Goal: Task Accomplishment & Management: Complete application form

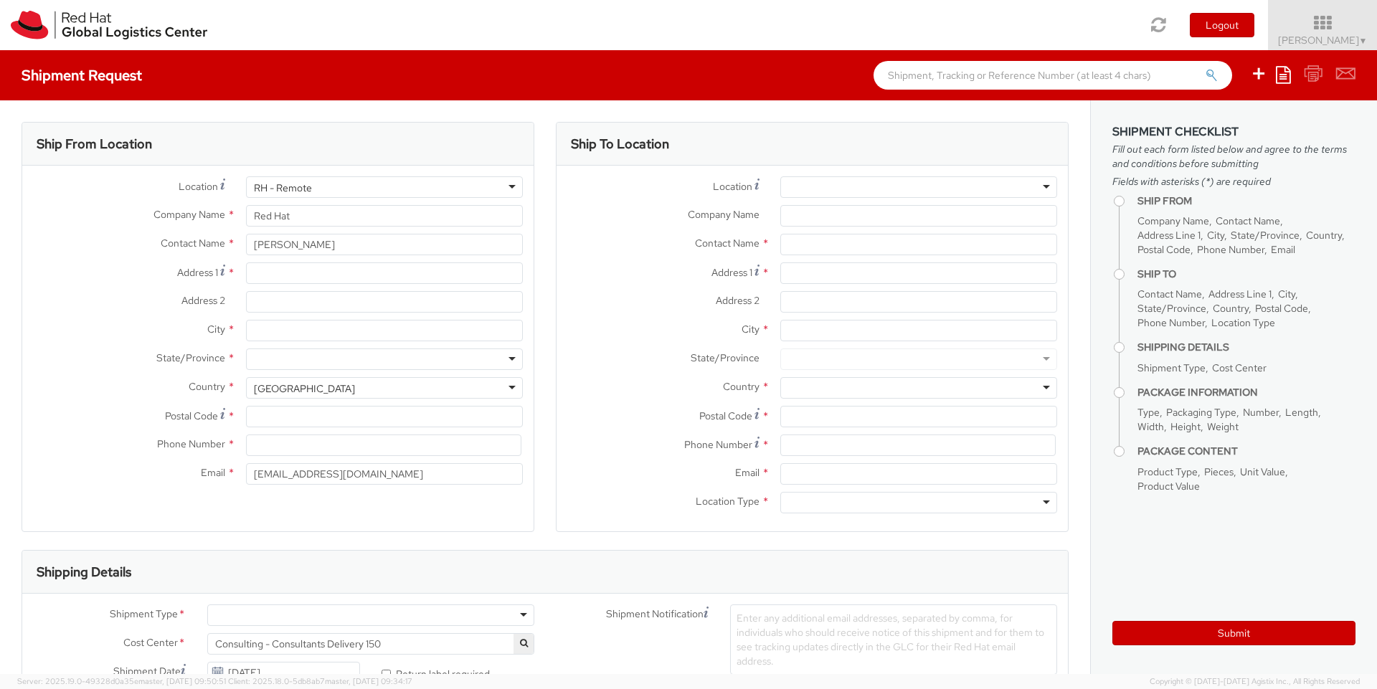
select select
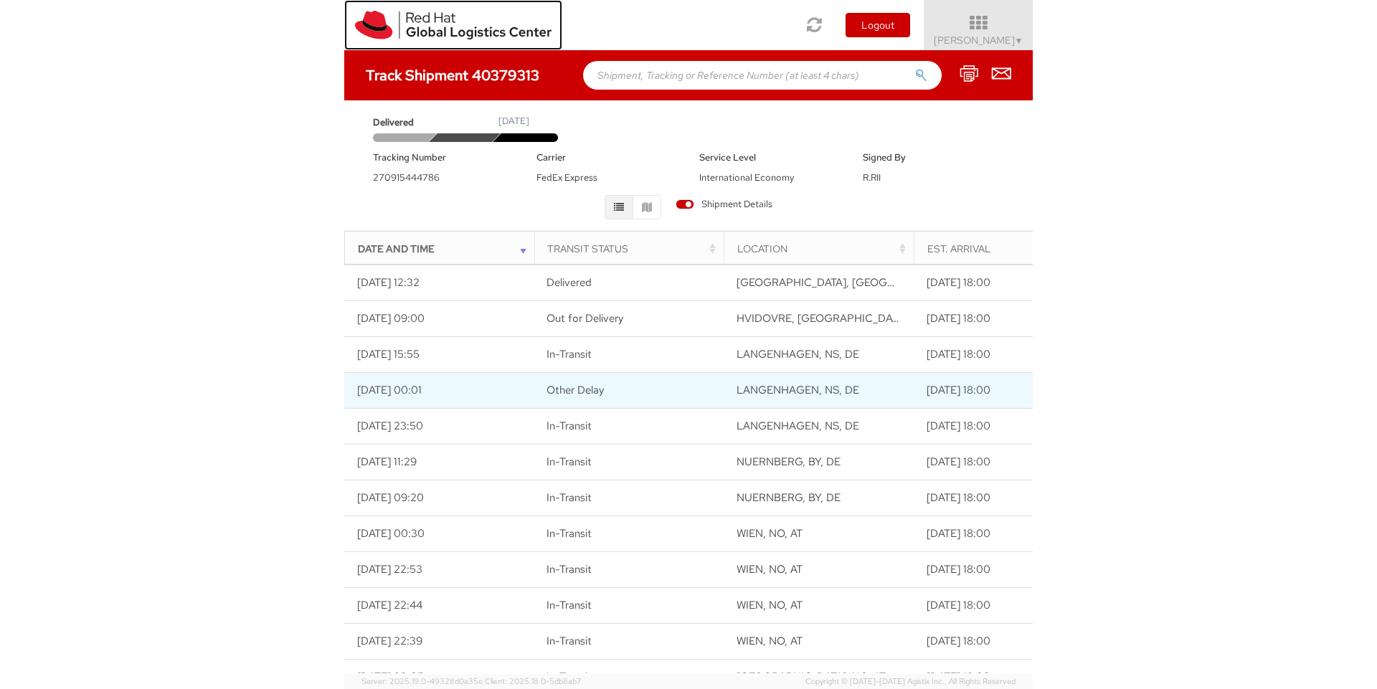
scroll to position [201, 0]
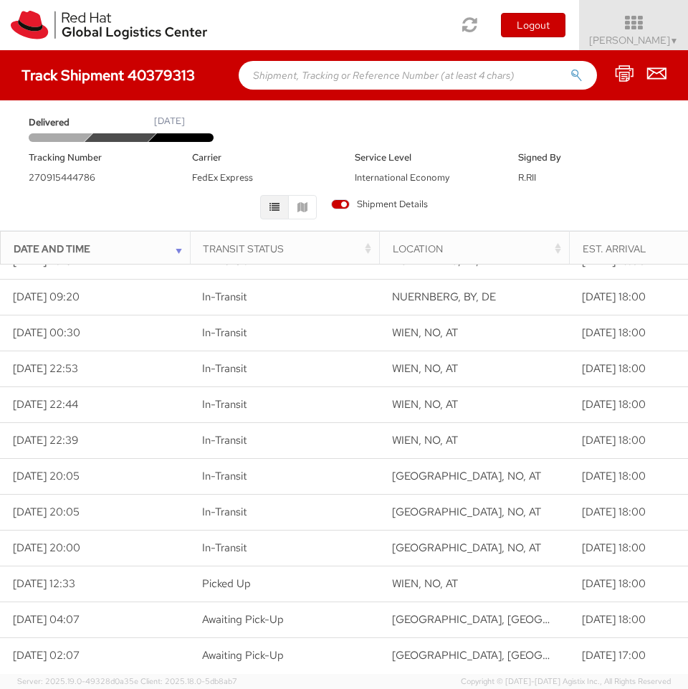
click at [670, 145] on div "Delivered March 18, 2022 Tracking Number 270915444786 Carrier FedEx Express Ser…" at bounding box center [344, 165] width 667 height 115
click at [613, 116] on div "Delivered March 18, 2022" at bounding box center [344, 128] width 653 height 27
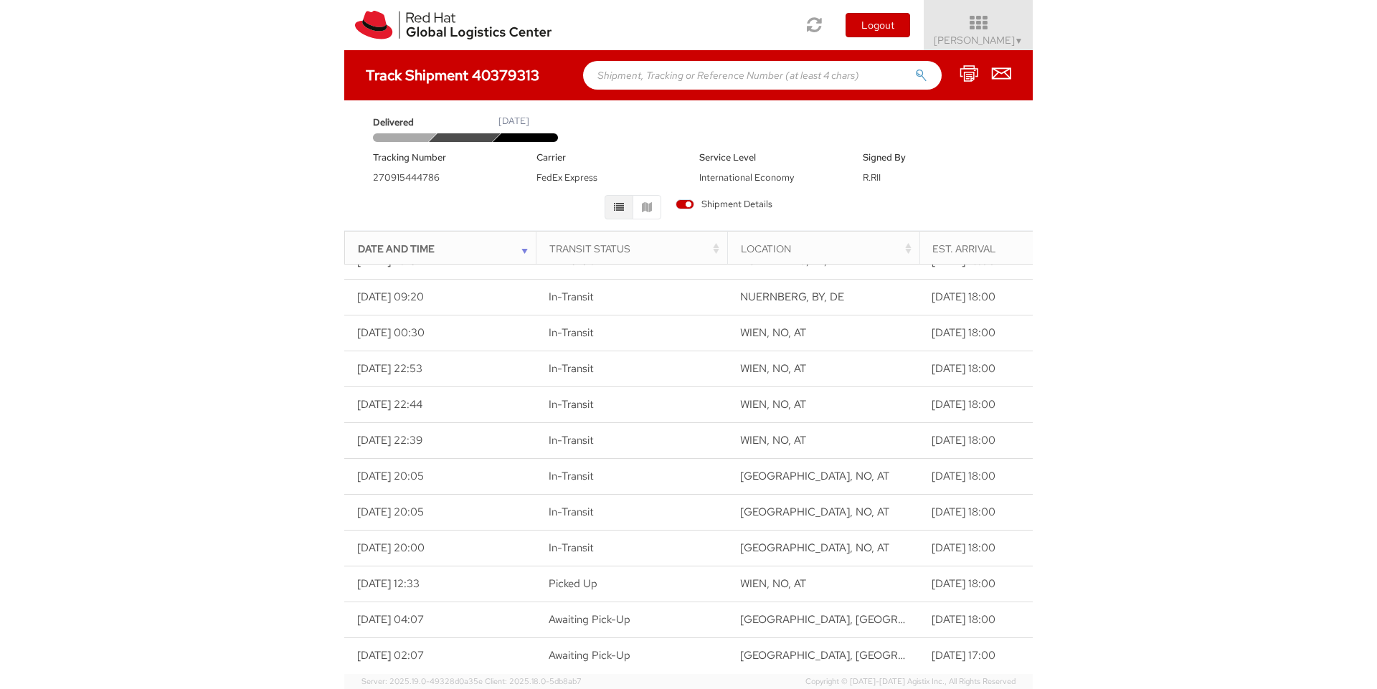
scroll to position [136, 0]
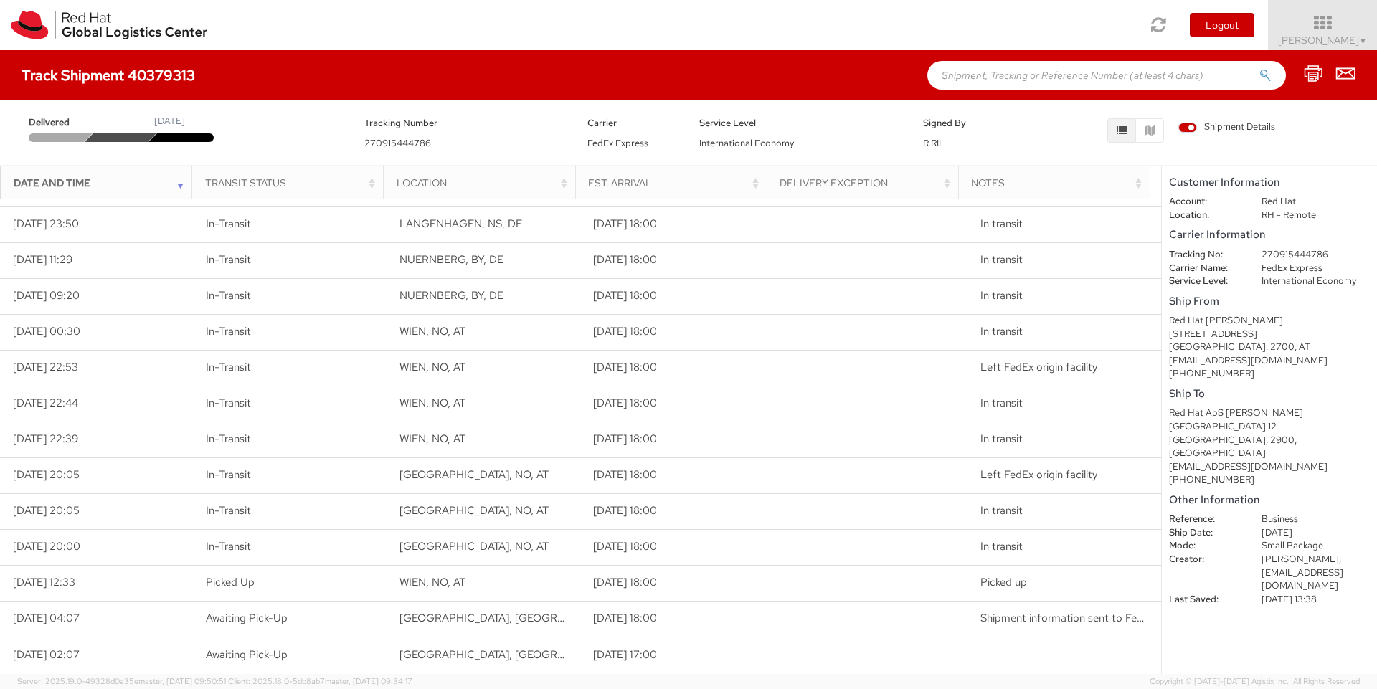
click at [1322, 400] on div "Ship To Red Hat ApS Christina Knudsen Tuborg Boulevard 12 COPENHAGEN, 2900, DK …" at bounding box center [1269, 435] width 201 height 103
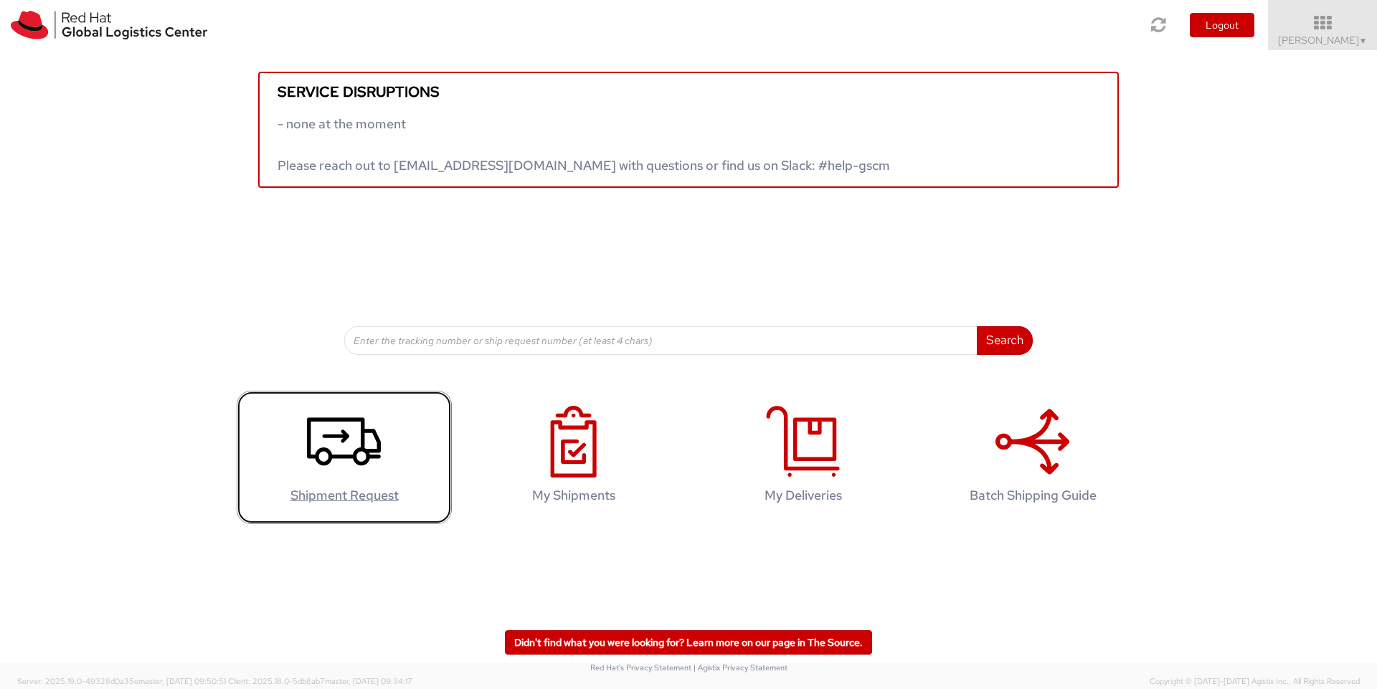
click at [336, 457] on use at bounding box center [344, 441] width 74 height 48
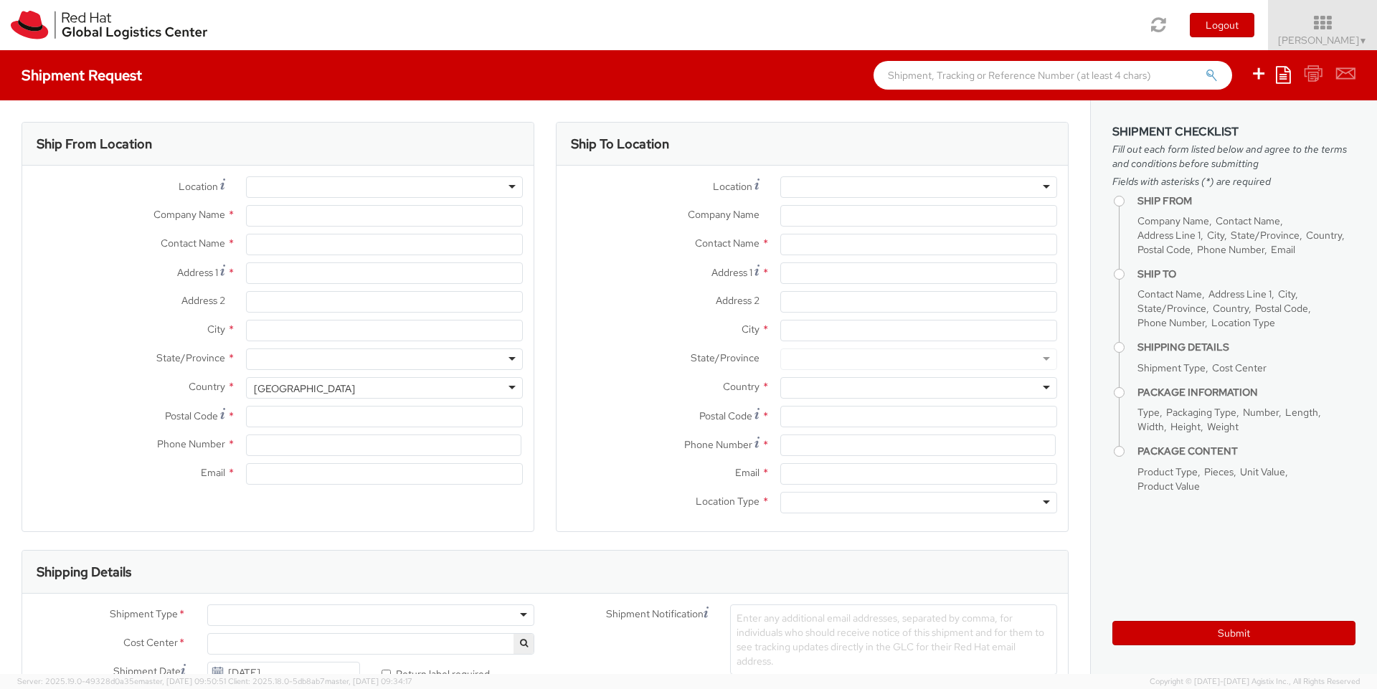
select select
select select "150"
type input "Red Hat"
type input "[PERSON_NAME]"
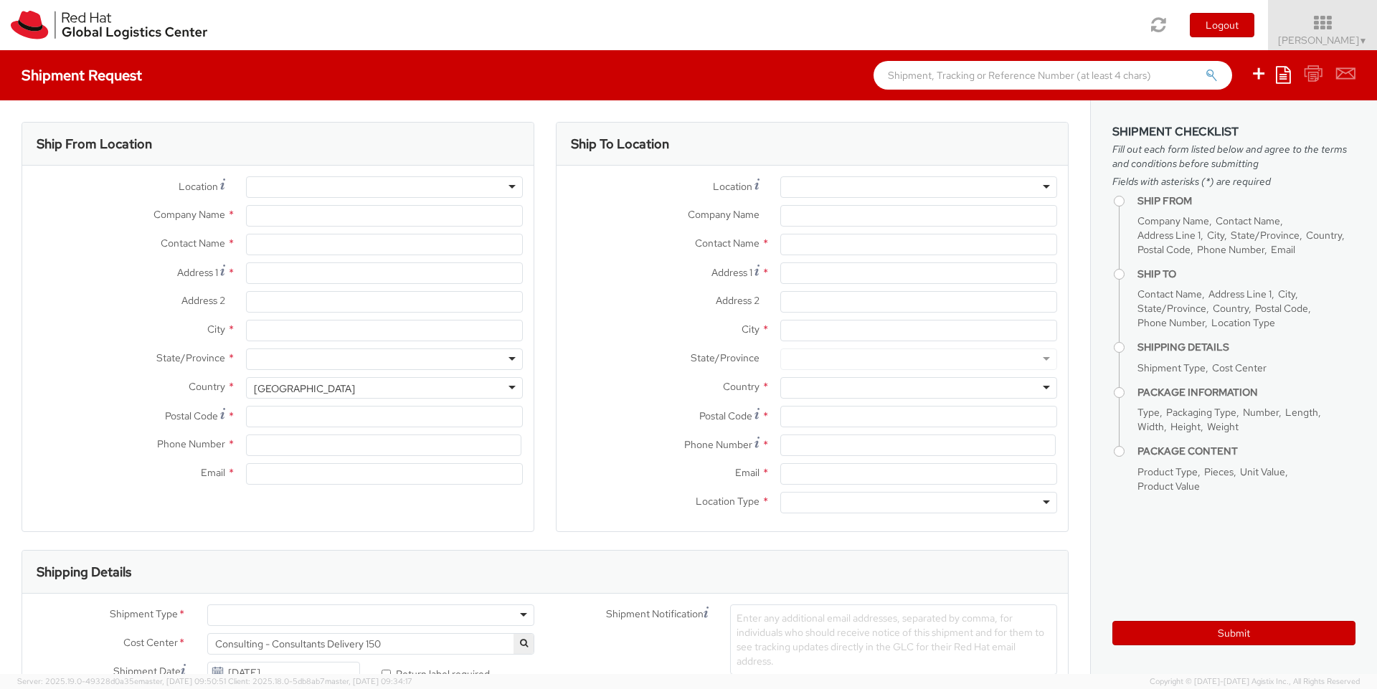
type input "[EMAIL_ADDRESS][DOMAIN_NAME]"
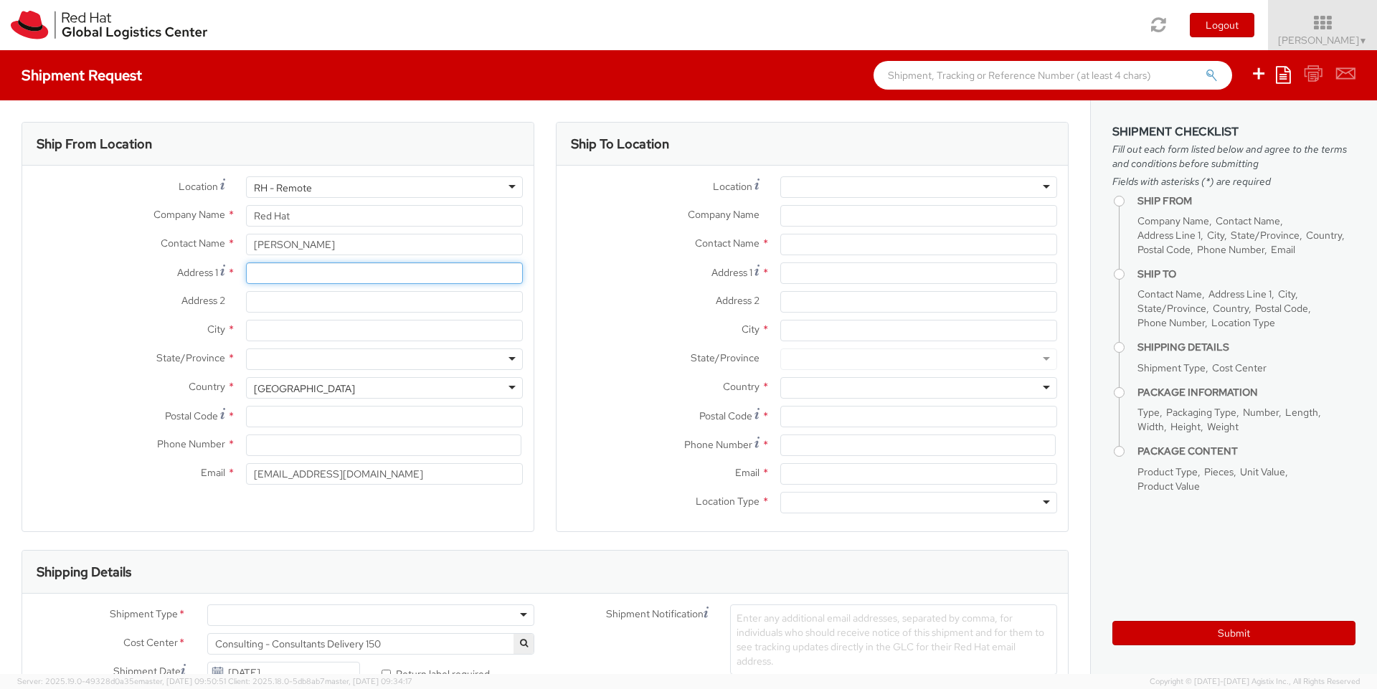
click at [330, 277] on input "Address 1 *" at bounding box center [384, 273] width 277 height 22
click at [284, 278] on input "Address 1 For cross streets use street names with '&' or 'and' in between. For …" at bounding box center [384, 273] width 277 height 22
type input "[STREET_ADDRESS]"
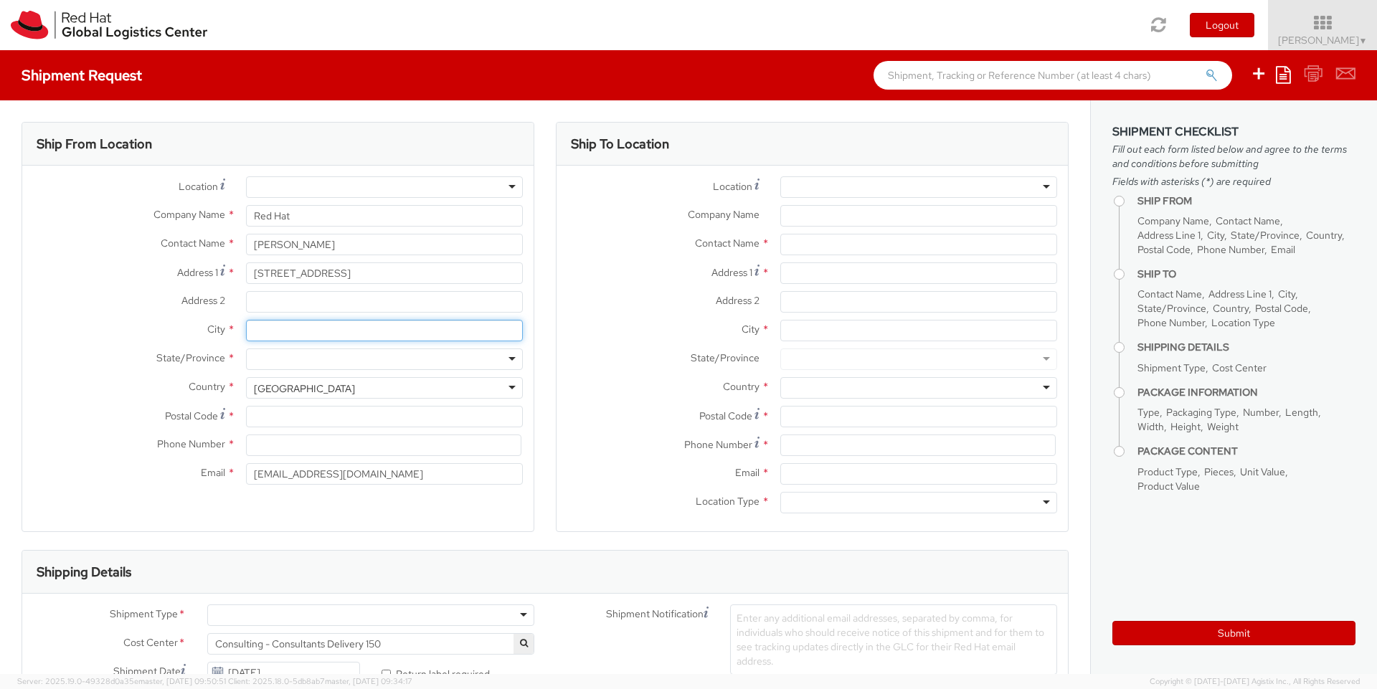
click at [315, 336] on input "City *" at bounding box center [384, 331] width 277 height 22
type input "2700"
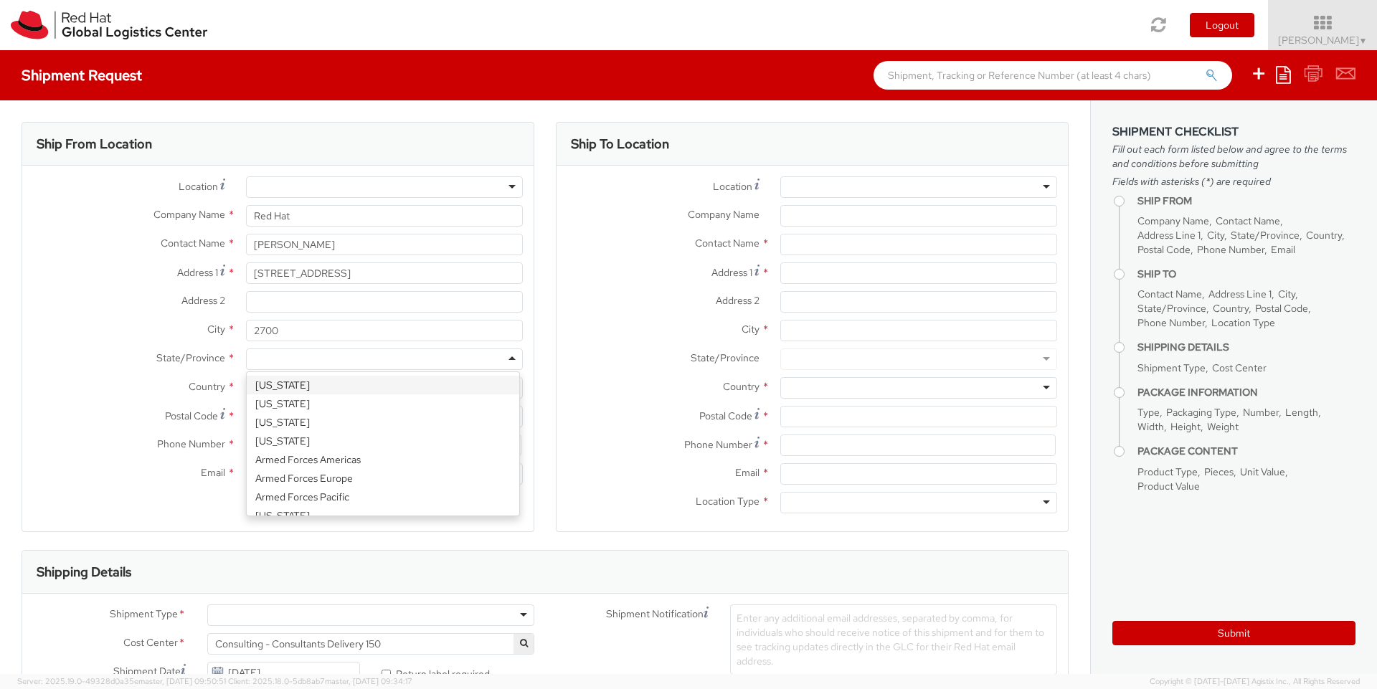
click at [316, 354] on div at bounding box center [384, 359] width 277 height 22
click at [85, 383] on label "Country *" at bounding box center [128, 386] width 213 height 19
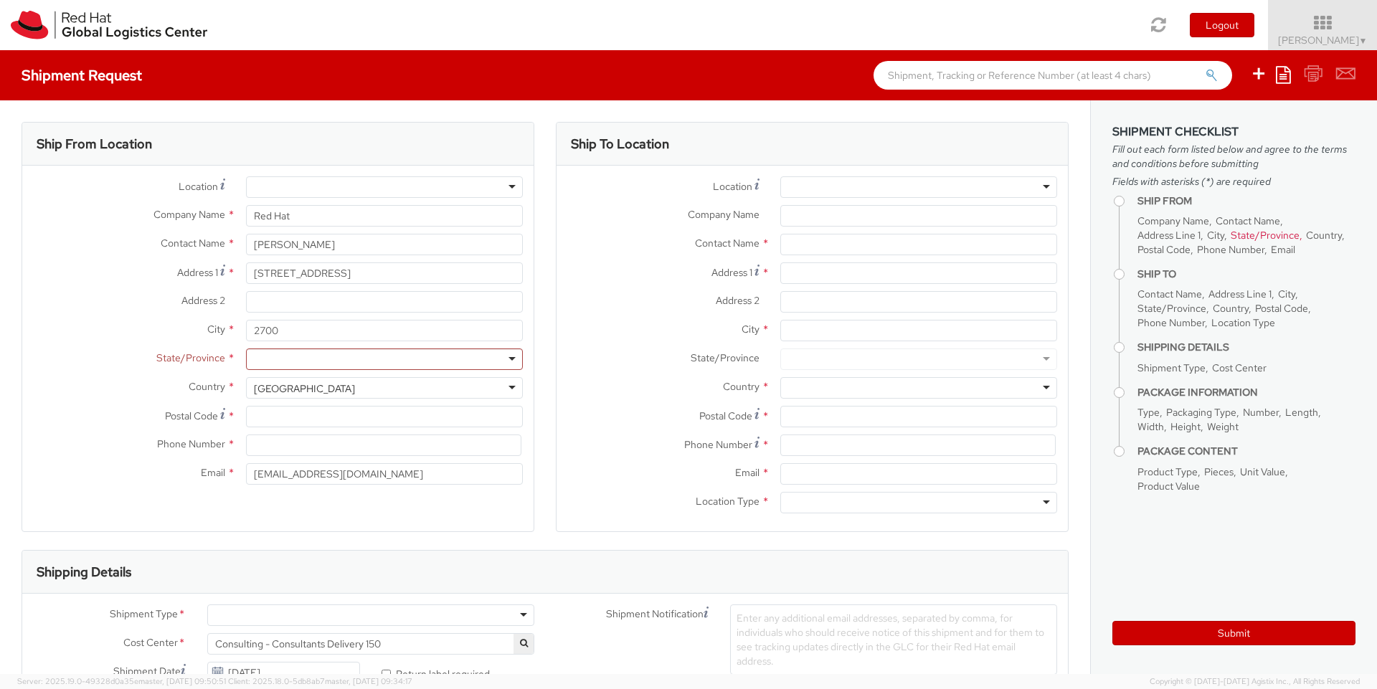
scroll to position [3615, 0]
click at [284, 383] on div "United States" at bounding box center [304, 388] width 101 height 14
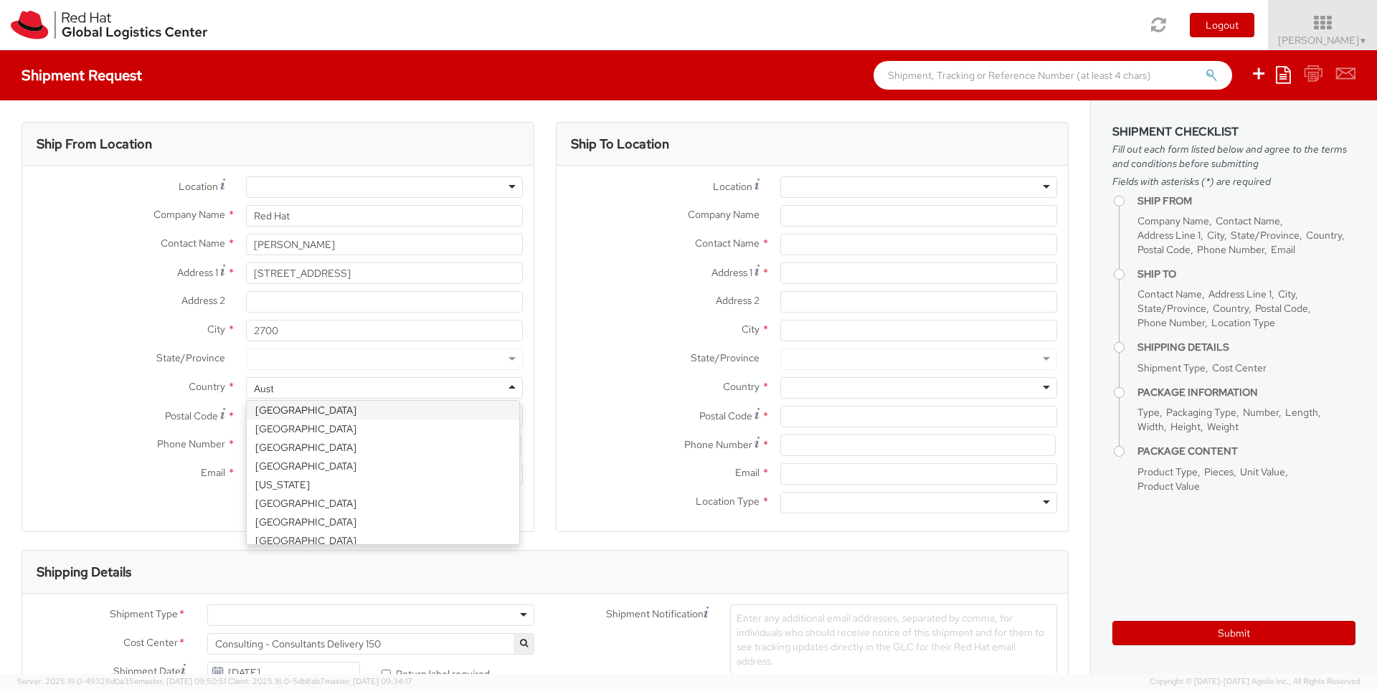
scroll to position [0, 0]
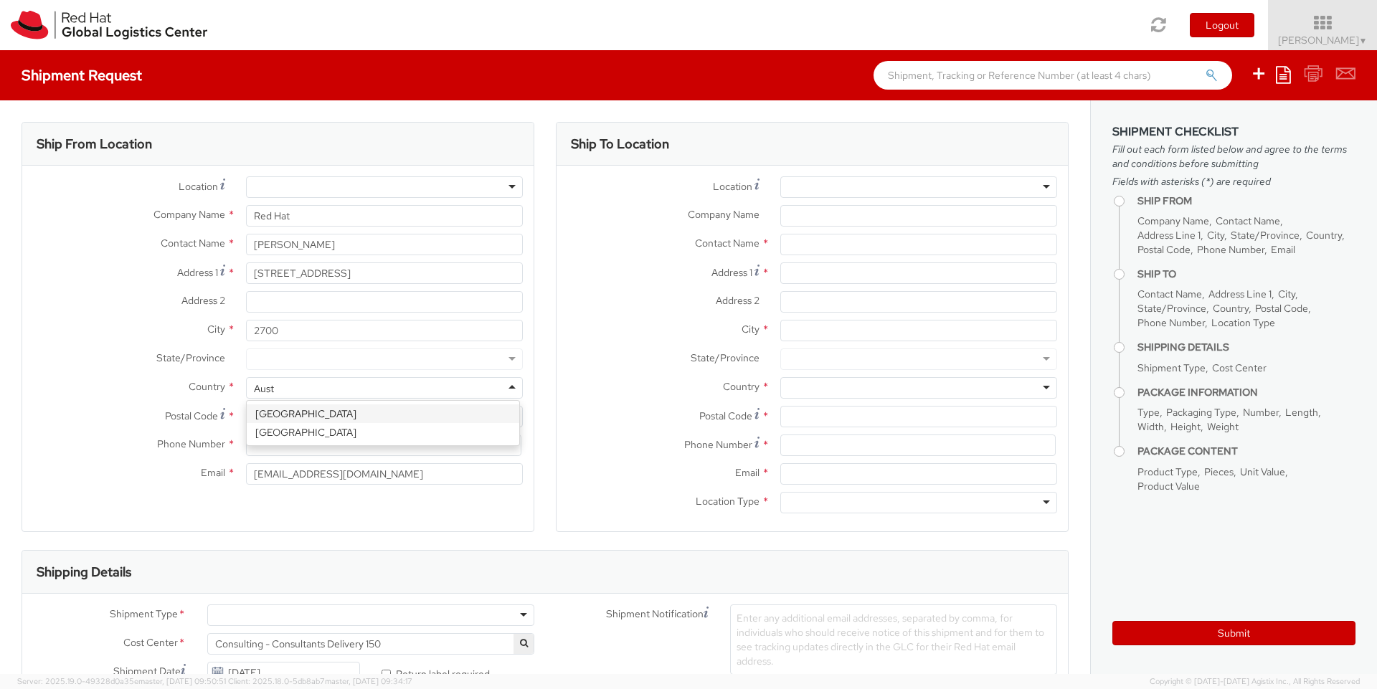
type input "Austr"
select select "CM"
select select "KGS"
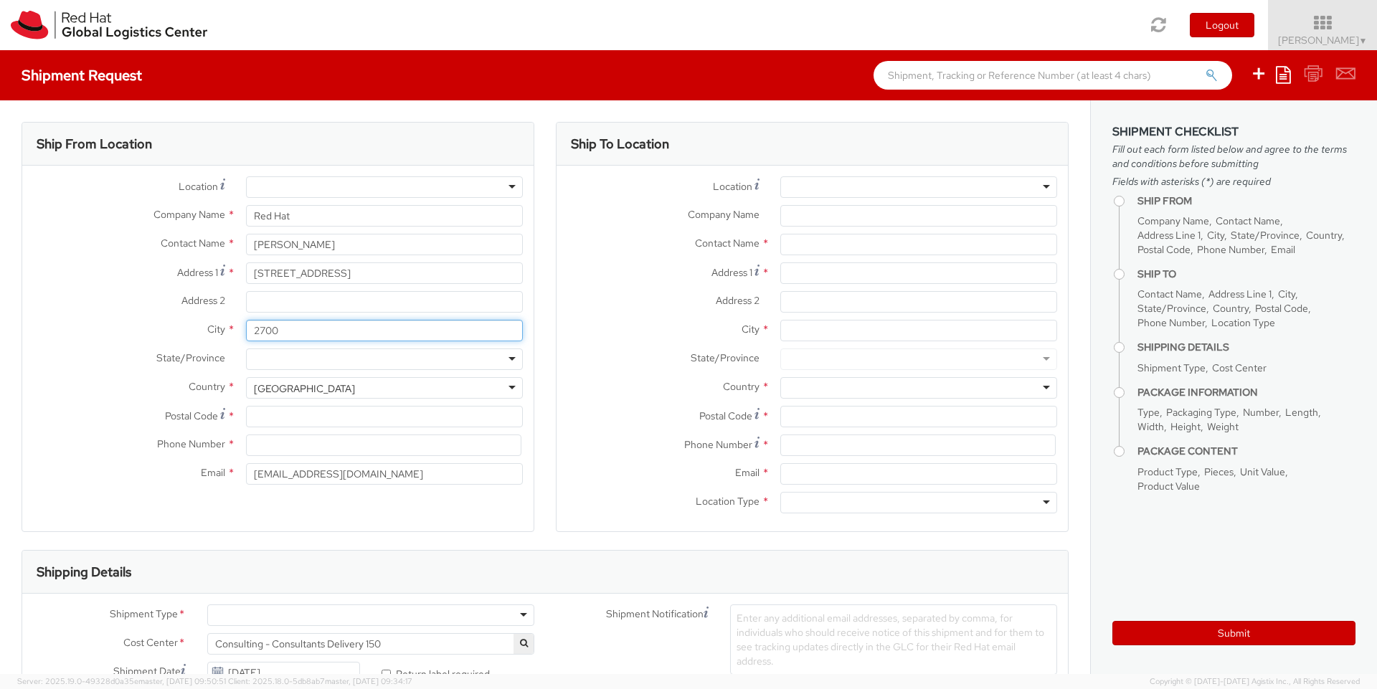
click at [336, 328] on input "2700" at bounding box center [384, 331] width 277 height 22
type input "2"
type input "Wiener Neustadt"
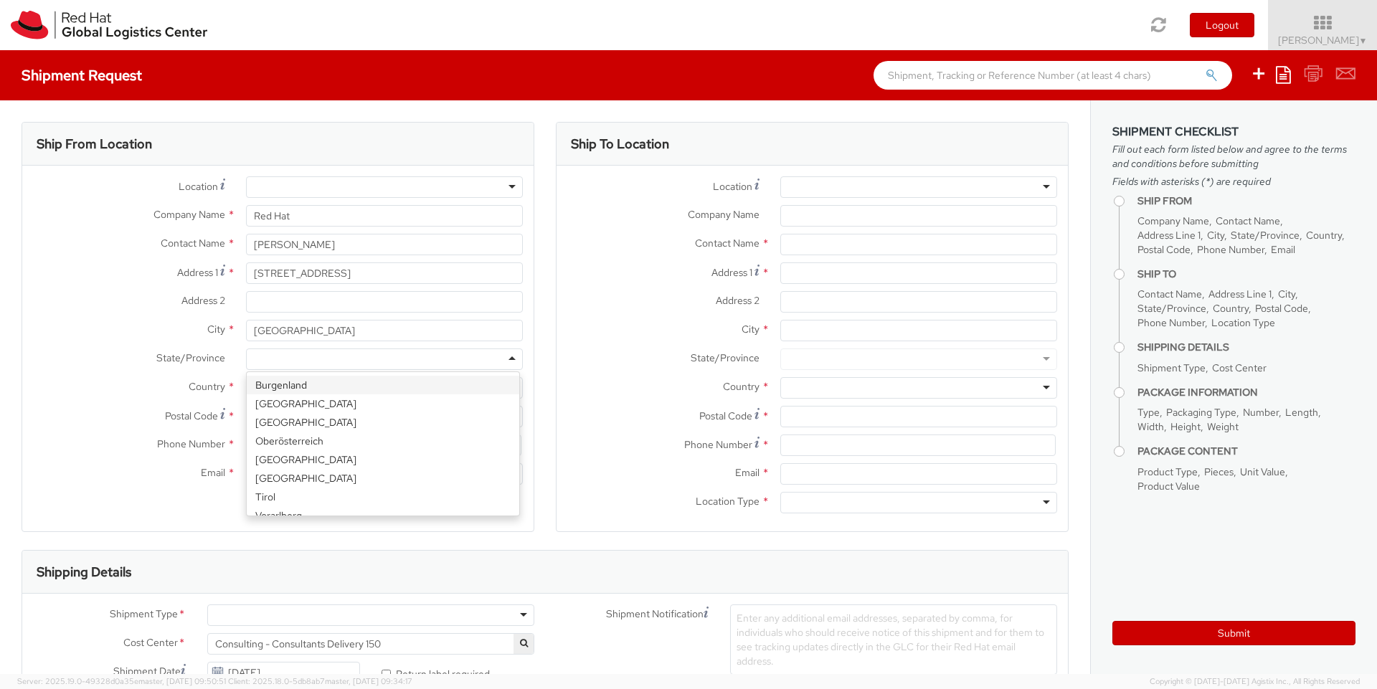
click at [343, 360] on div at bounding box center [384, 359] width 277 height 22
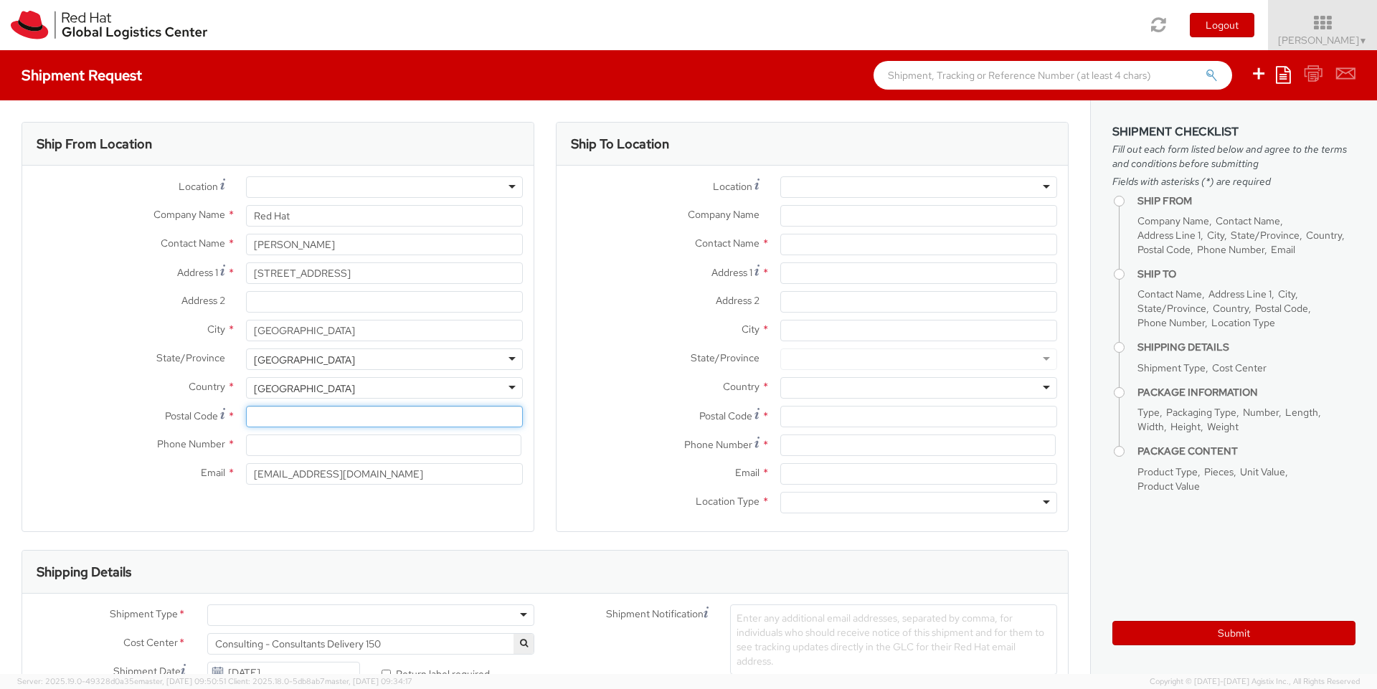
click at [300, 415] on input "Postal Code *" at bounding box center [384, 417] width 277 height 22
type input "2700"
click at [289, 446] on input at bounding box center [383, 446] width 275 height 22
type input "[PHONE_NUMBER]"
click at [465, 496] on div "Location * RH - Amsterdam - MSO RH - Amsterdam Data Center RH - Ashburn Data Ce…" at bounding box center [277, 334] width 511 height 337
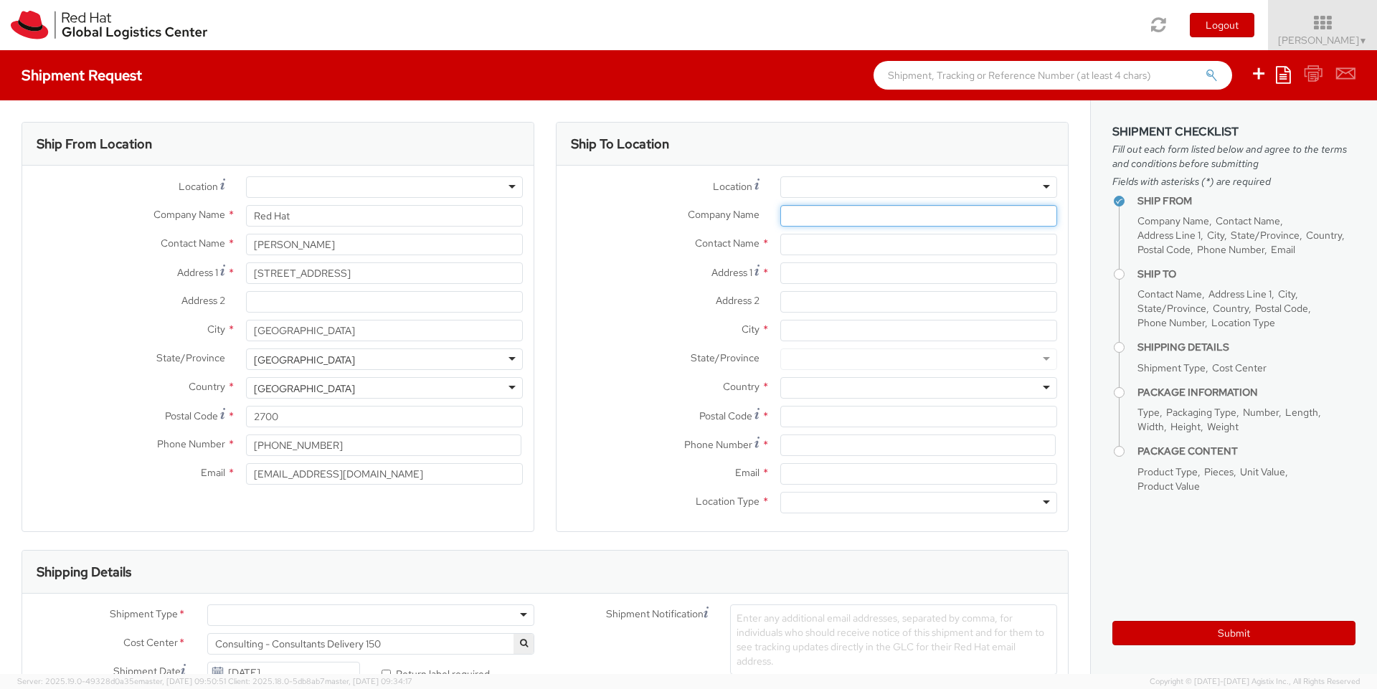
click at [808, 217] on input "Company Name *" at bounding box center [918, 216] width 277 height 22
type input "Nordea Danmark"
type input "a"
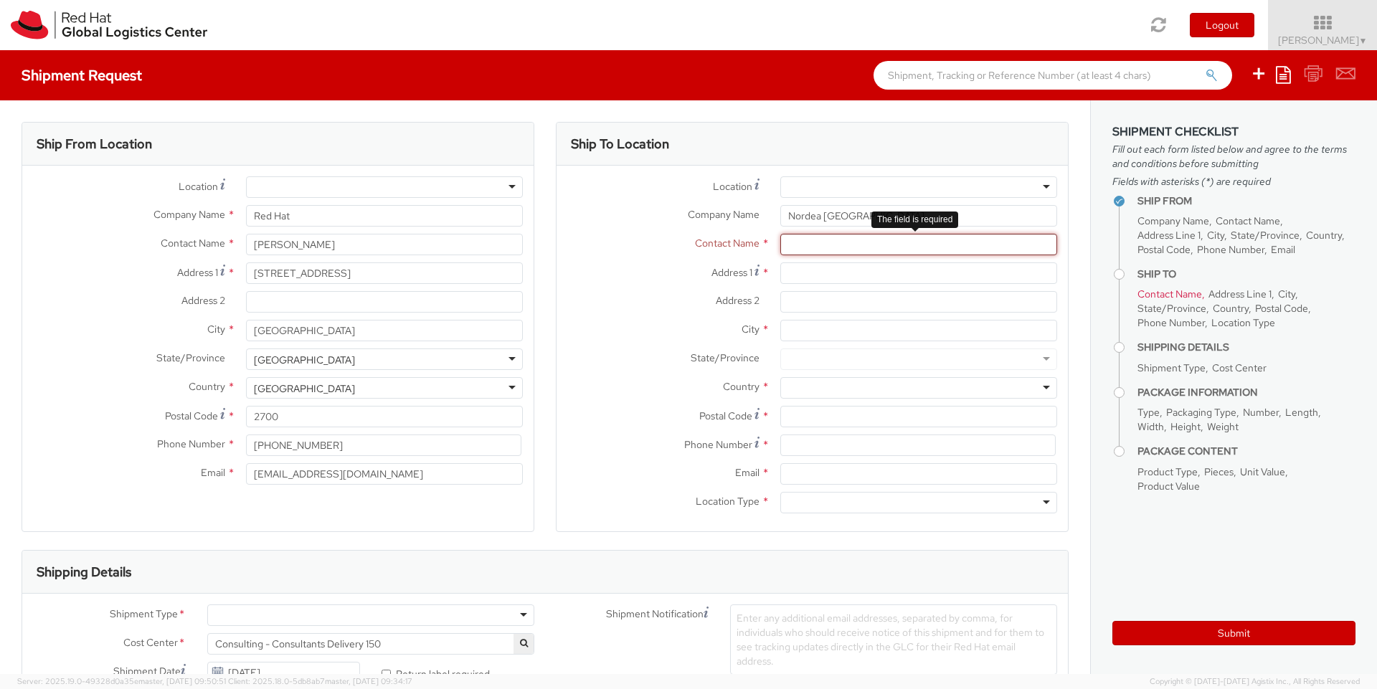
paste input "att Christian Julius Simony"
type input "att Christian Julius Simony"
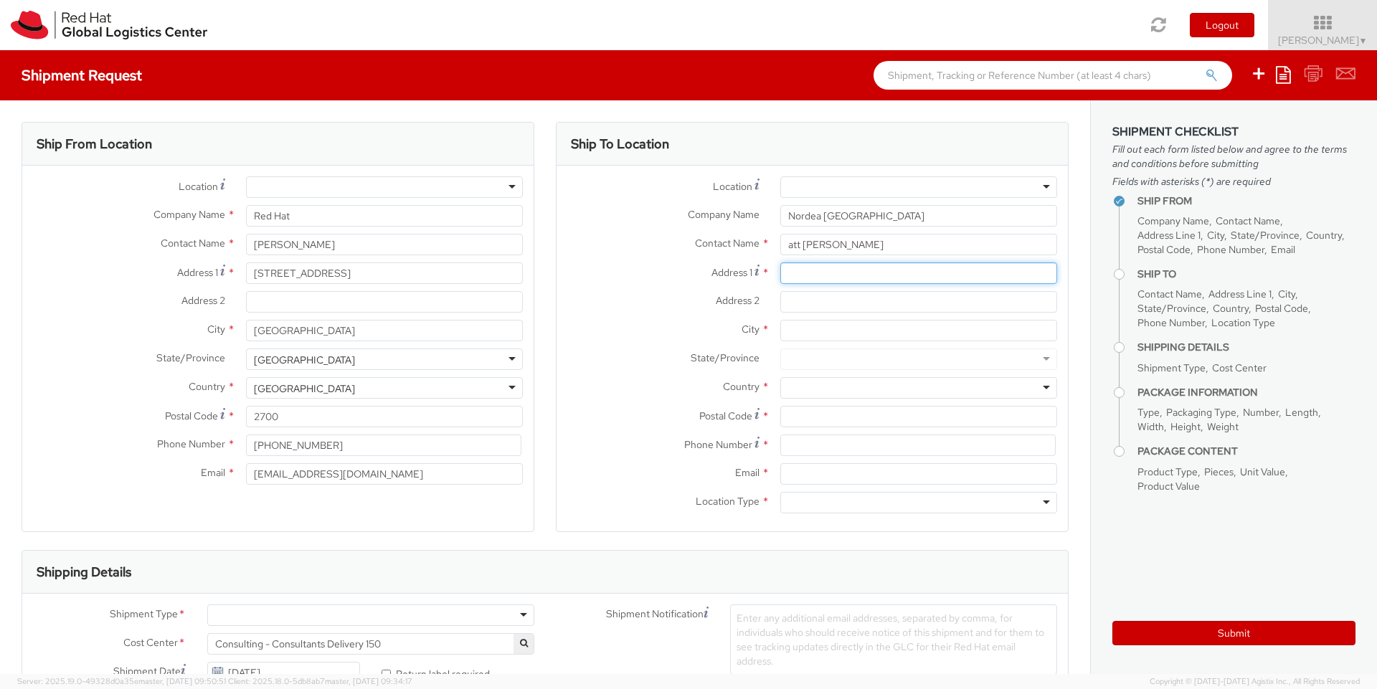
click at [858, 277] on input "Address 1 *" at bounding box center [918, 273] width 277 height 22
click at [792, 273] on input "Address 1 *" at bounding box center [918, 273] width 277 height 22
paste input "Helgeshøj Allé 33"
type input "Helgeshøj Allé 33"
click at [791, 300] on input "Address 2 *" at bounding box center [918, 302] width 277 height 22
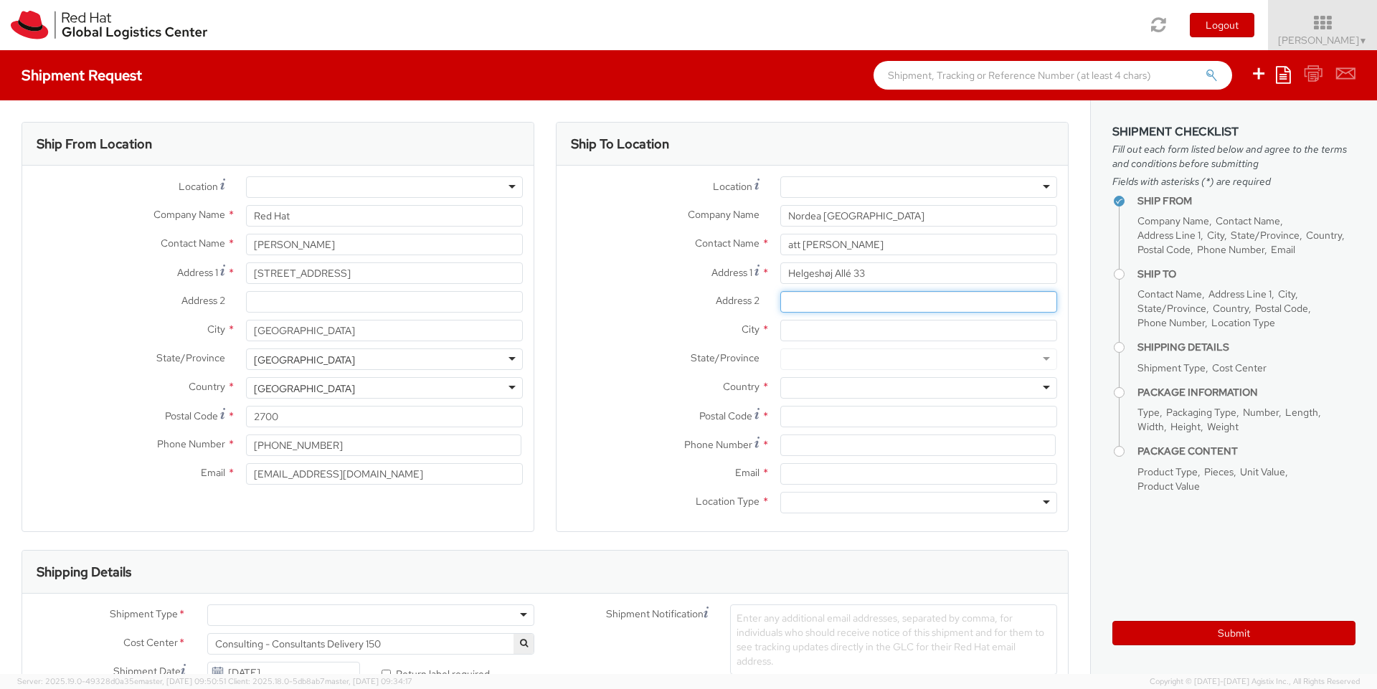
paste input "PO Box 850"
type input "PO Box 850"
click at [797, 331] on input "City *" at bounding box center [918, 331] width 277 height 22
paste input "København C"
type input "København C"
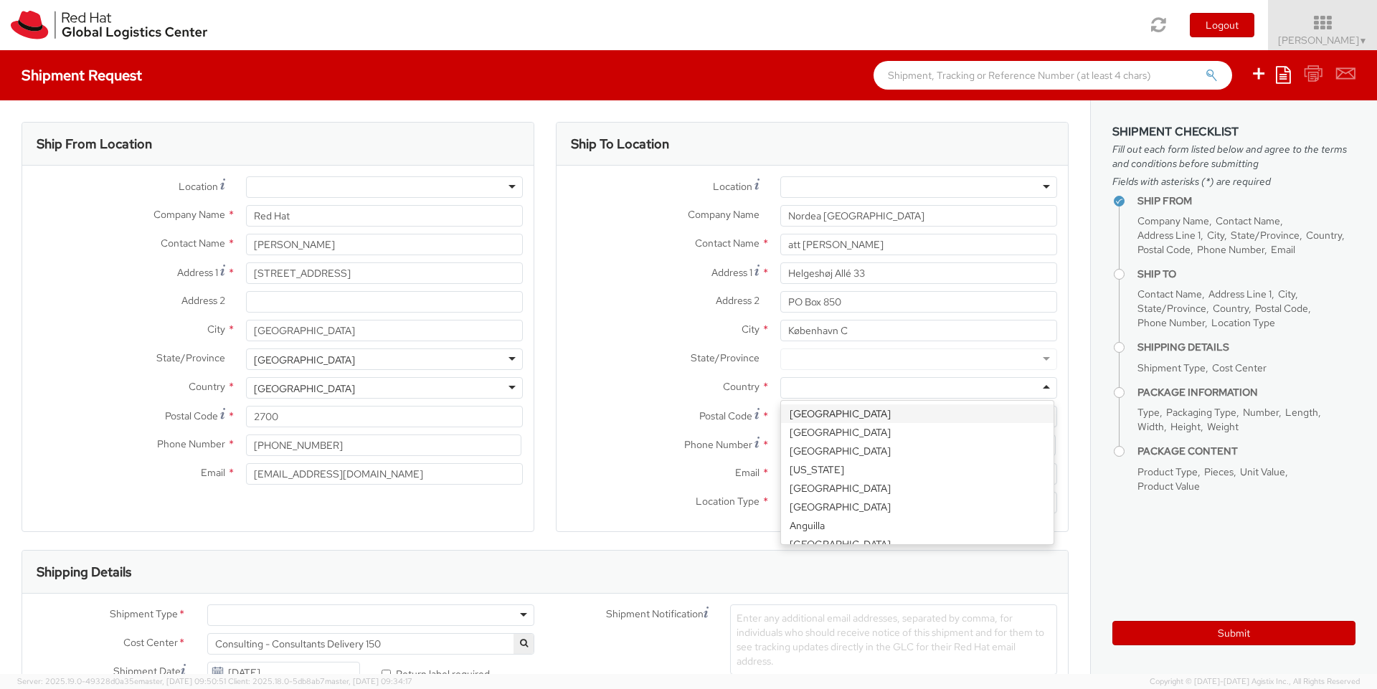
click at [812, 389] on div at bounding box center [918, 388] width 277 height 22
type input "den"
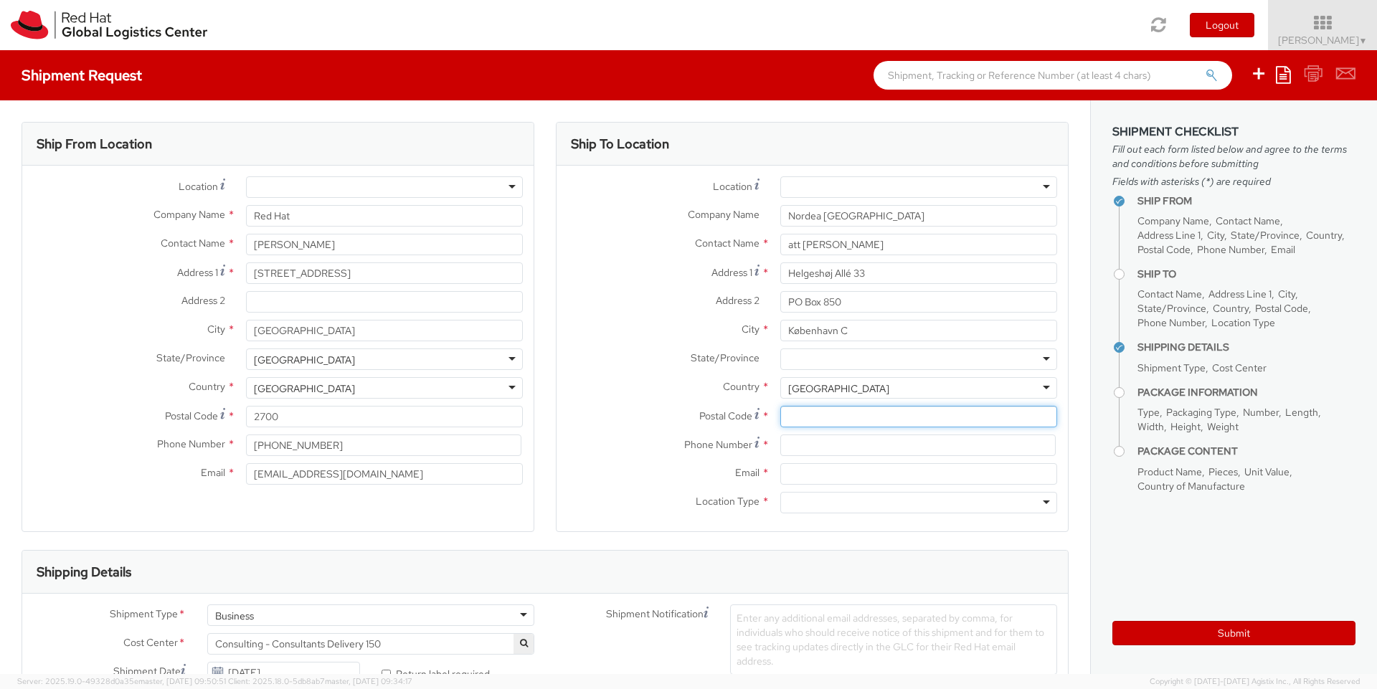
click at [800, 414] on input "Postal Code *" at bounding box center [918, 417] width 277 height 22
paste input "0900"
type input "0900"
click at [789, 443] on input at bounding box center [917, 446] width 275 height 22
paste input "[PHONE_NUMBER]"
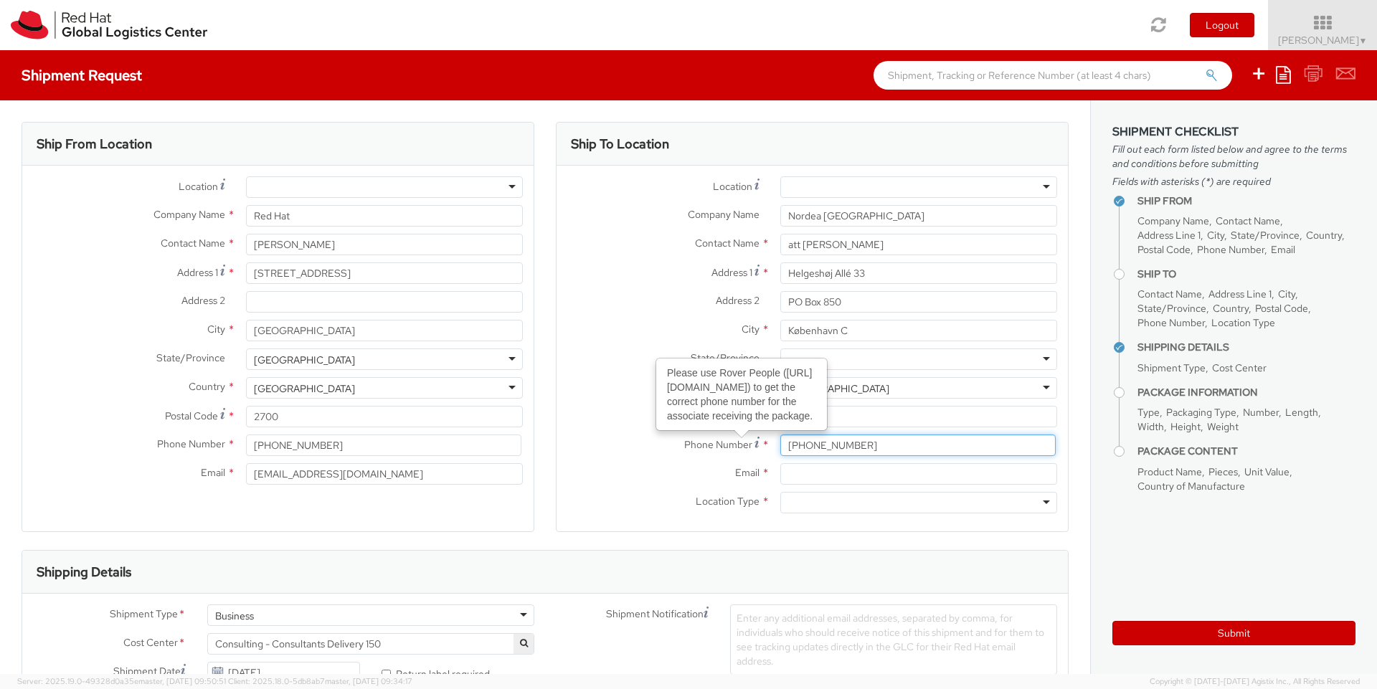
type input "[PHONE_NUMBER]"
click at [785, 473] on input "Email *" at bounding box center [918, 474] width 277 height 22
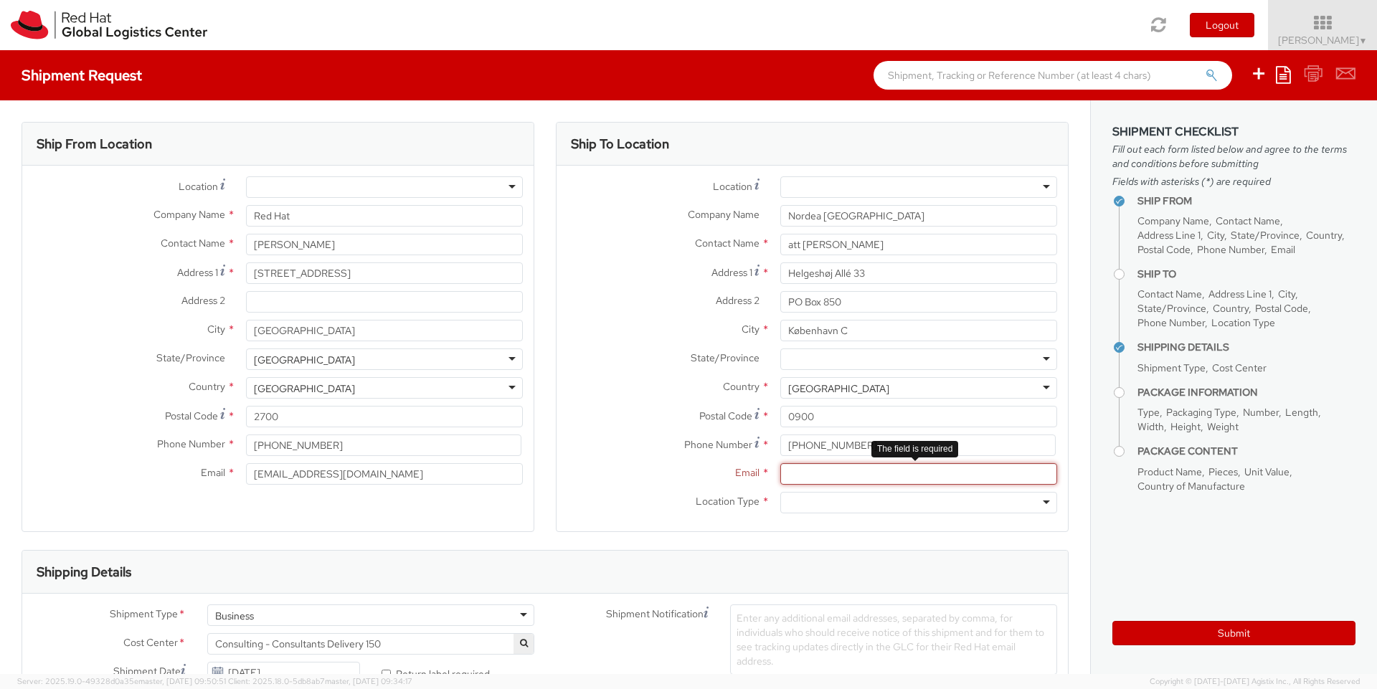
paste input "[EMAIL_ADDRESS][PERSON_NAME][DOMAIN_NAME]"
type input "[EMAIL_ADDRESS][PERSON_NAME][DOMAIN_NAME]"
click at [814, 506] on div at bounding box center [918, 503] width 277 height 22
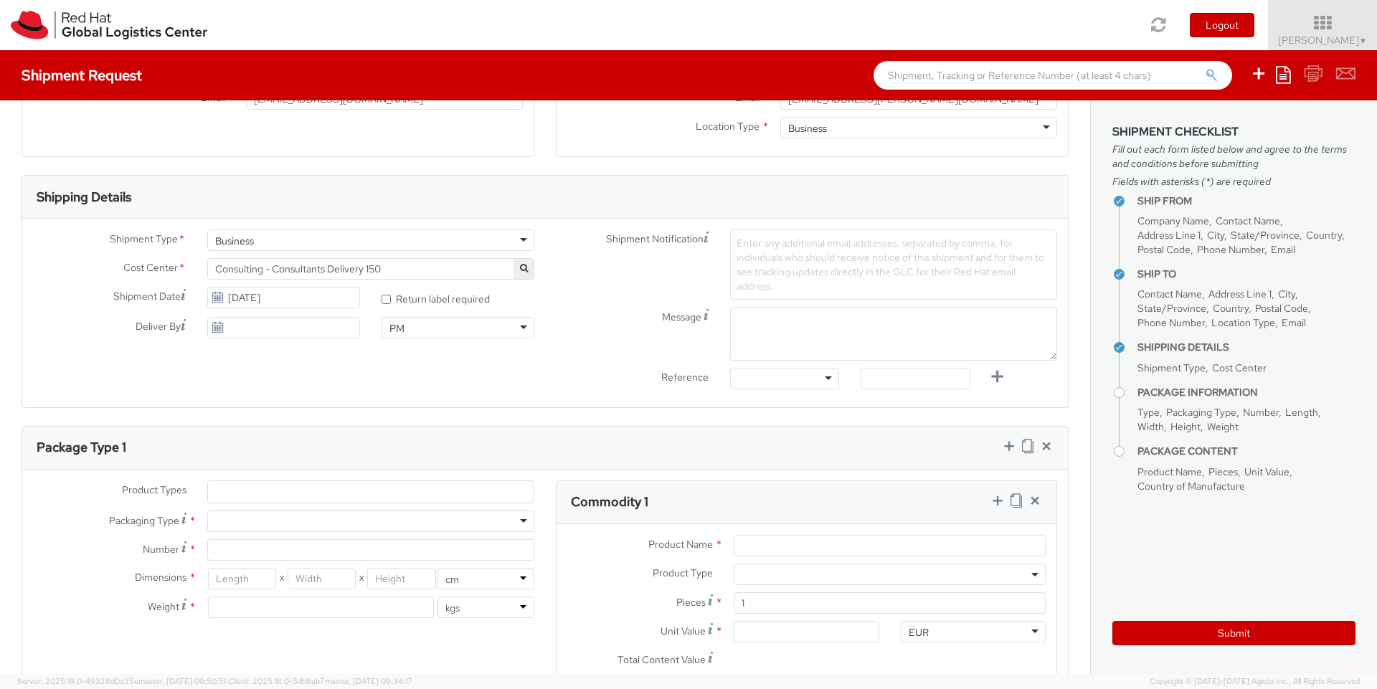
scroll to position [377, 0]
click at [212, 298] on icon at bounding box center [218, 295] width 12 height 11
click at [262, 306] on div "Shipment Date 09/18/2025" at bounding box center [196, 299] width 348 height 29
click at [272, 296] on input "09/18/2025" at bounding box center [283, 296] width 153 height 22
click at [245, 433] on td "22" at bounding box center [250, 430] width 29 height 22
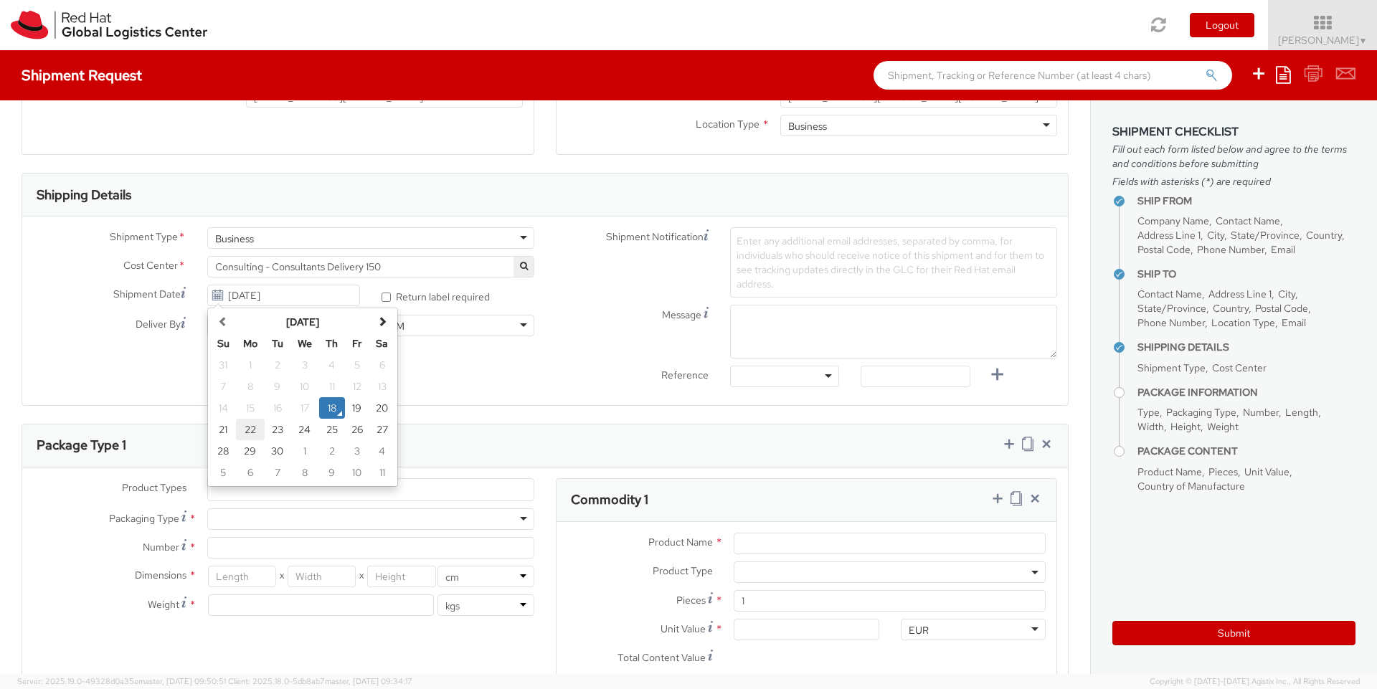
type input "09/22/2025"
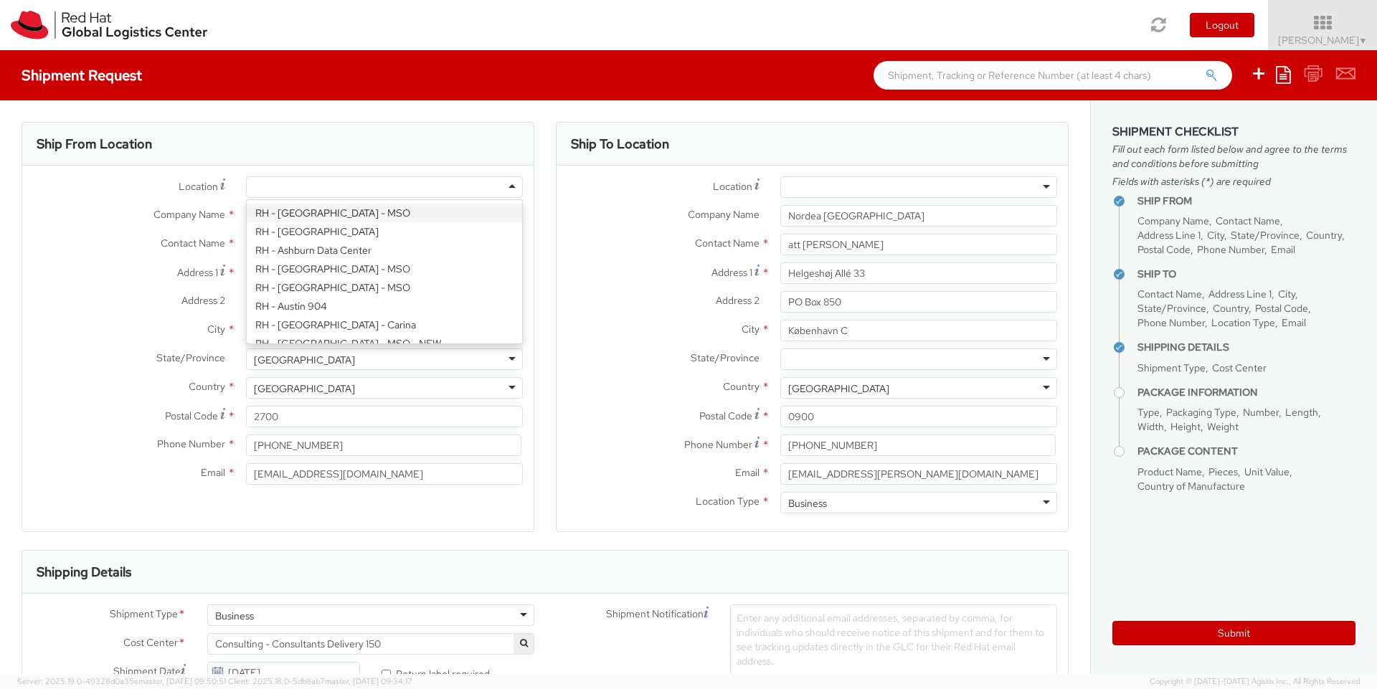
click at [500, 182] on div at bounding box center [384, 187] width 277 height 22
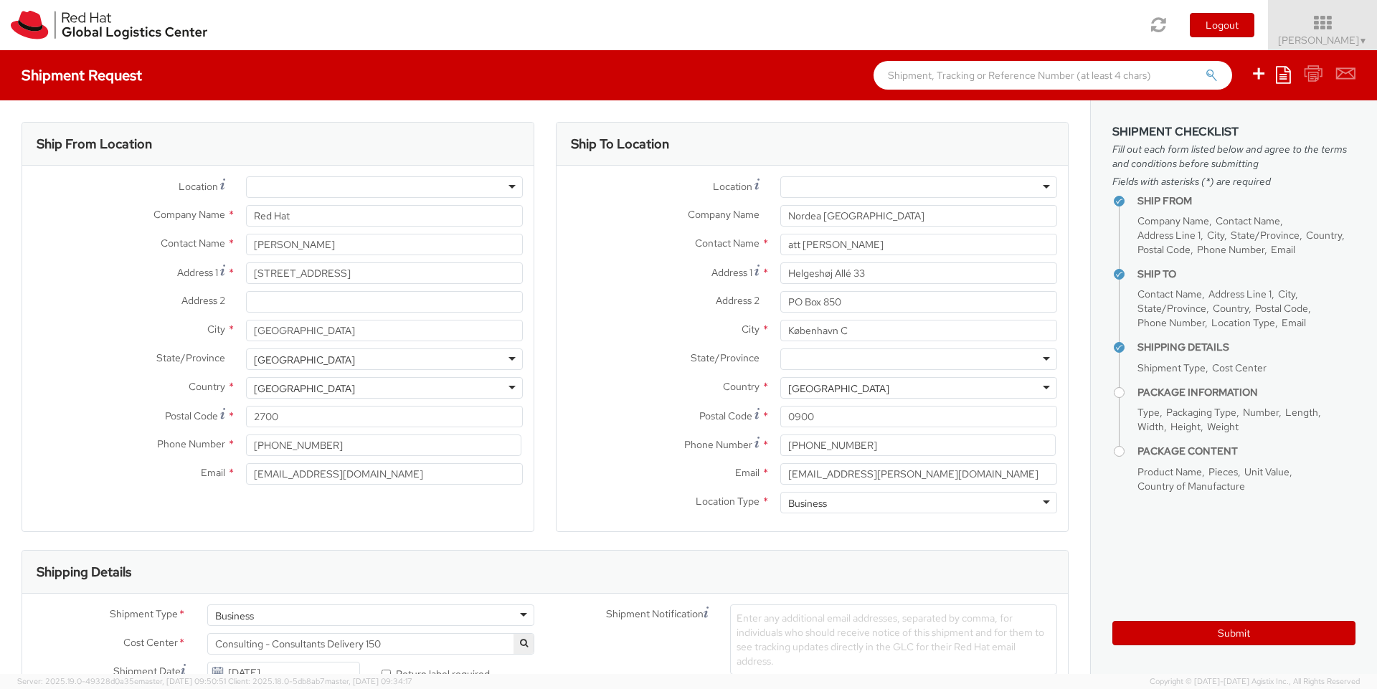
click at [516, 142] on div "Ship From Location" at bounding box center [277, 144] width 511 height 43
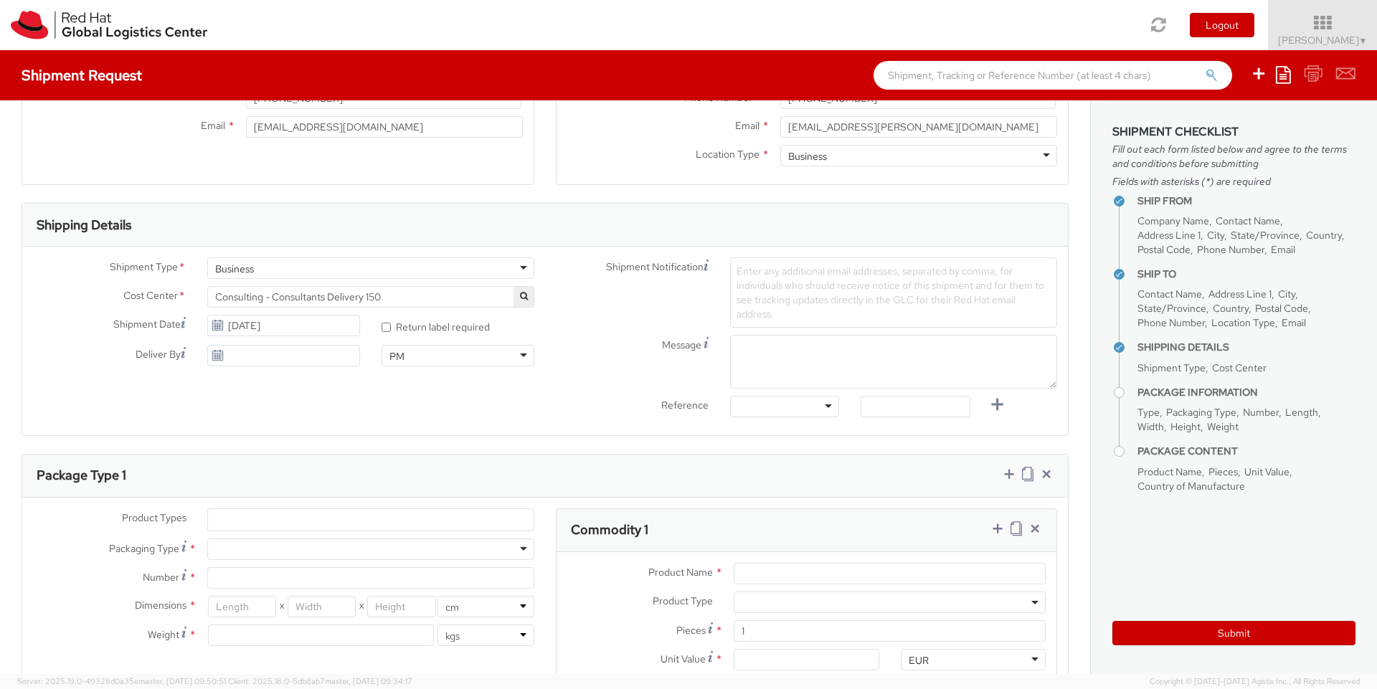
scroll to position [348, 0]
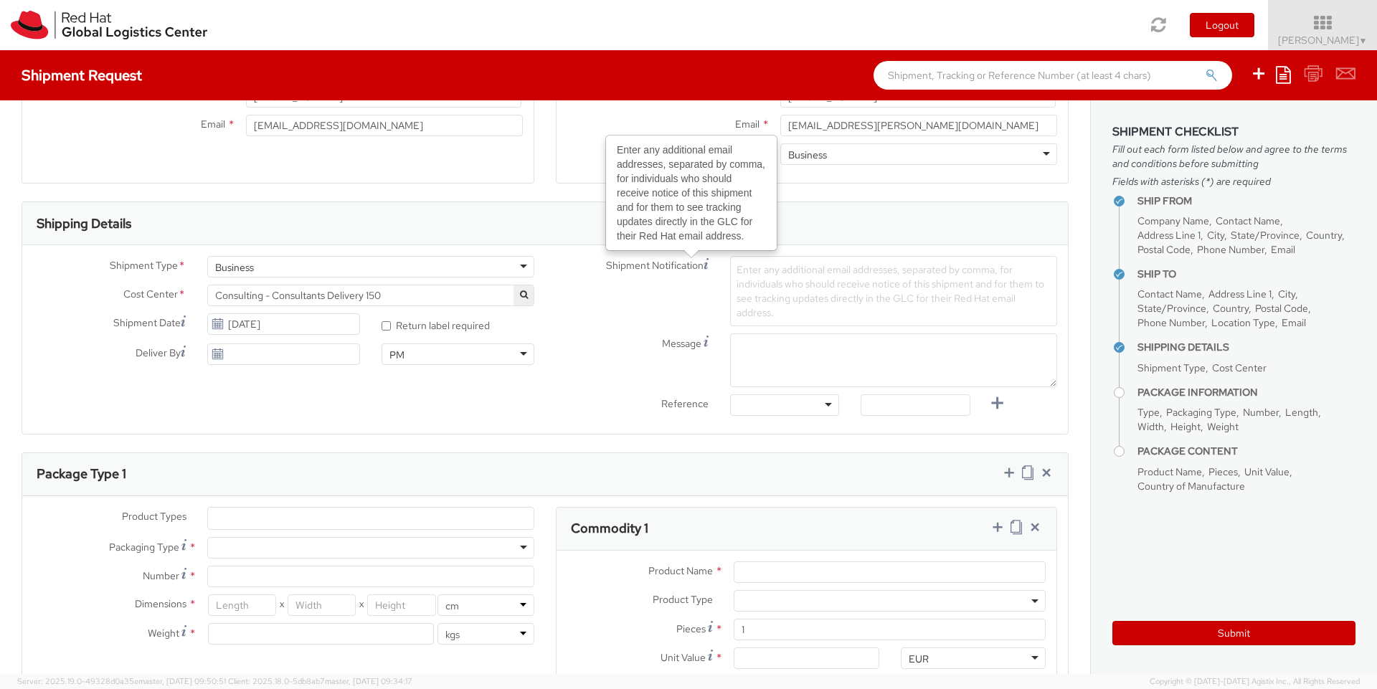
click at [815, 283] on span "Enter any additional email addresses, separated by comma, for individuals who s…" at bounding box center [890, 291] width 308 height 56
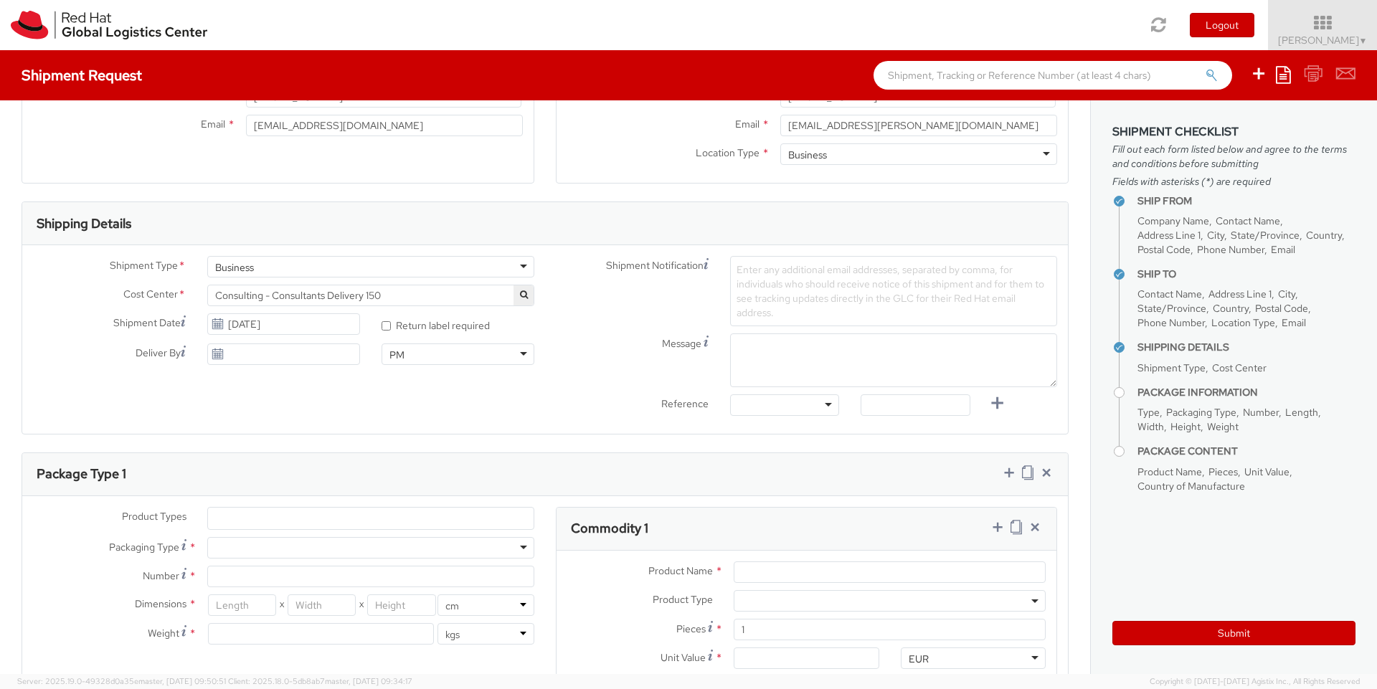
click at [680, 289] on div "Shipment Notification Enter any additional email addresses, separated by comma,…" at bounding box center [806, 291] width 523 height 70
click at [812, 291] on span "Enter any additional email addresses, separated by comma, for individuals who s…" at bounding box center [890, 291] width 308 height 56
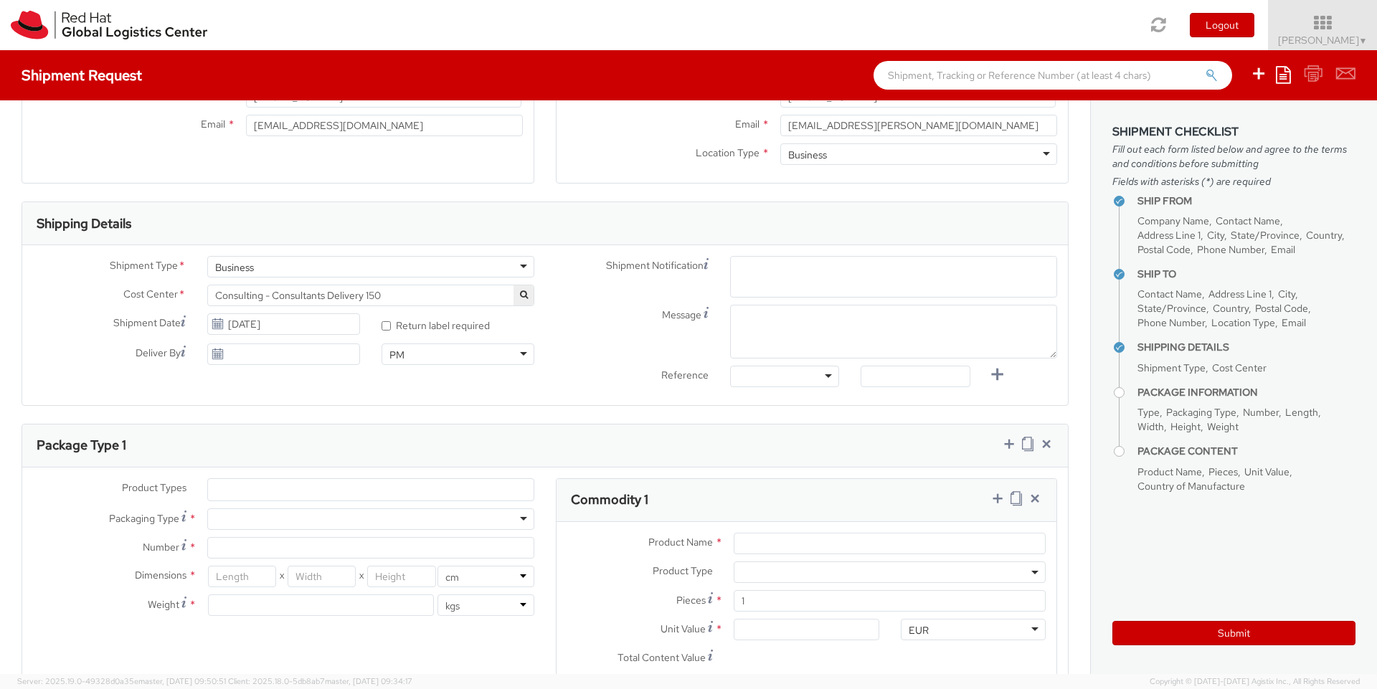
paste input "sdweik@redhat.com"
type input "sdweik@redhat.com"
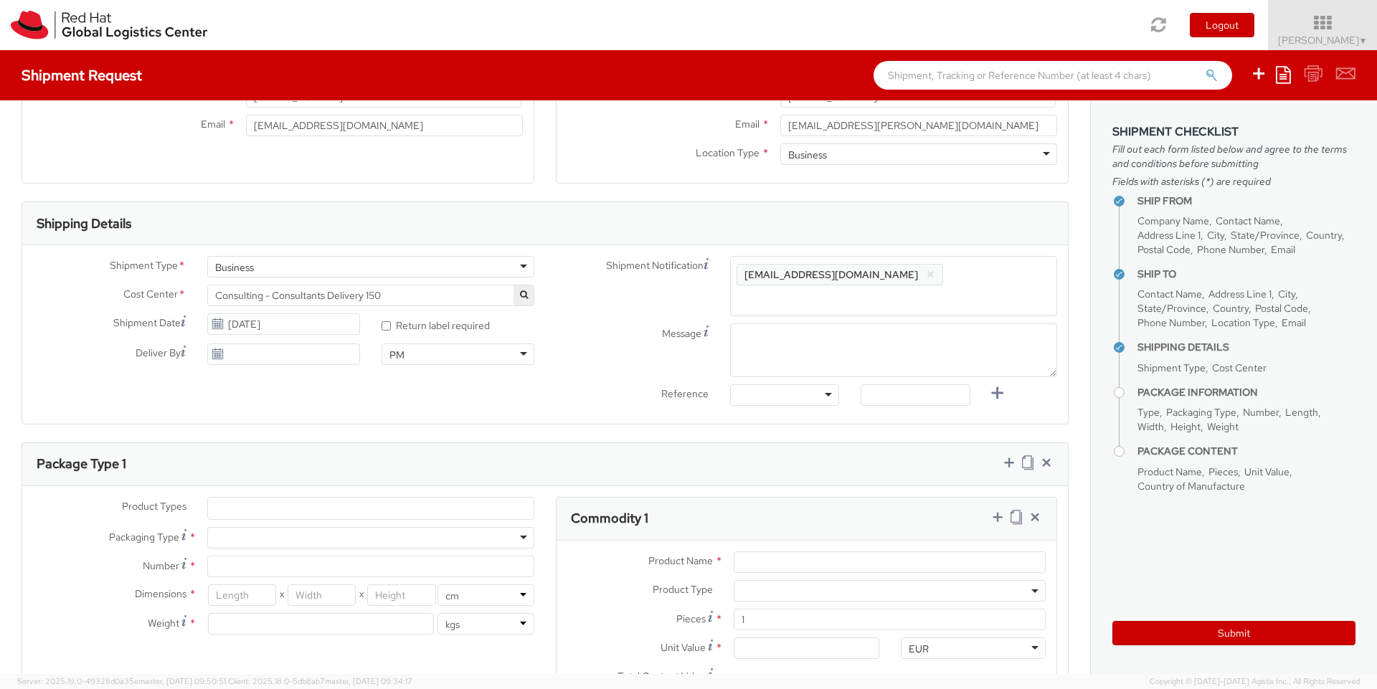
click at [777, 280] on div "Enter any additional email addresses, separated by comma, for individuals who s…" at bounding box center [893, 286] width 327 height 60
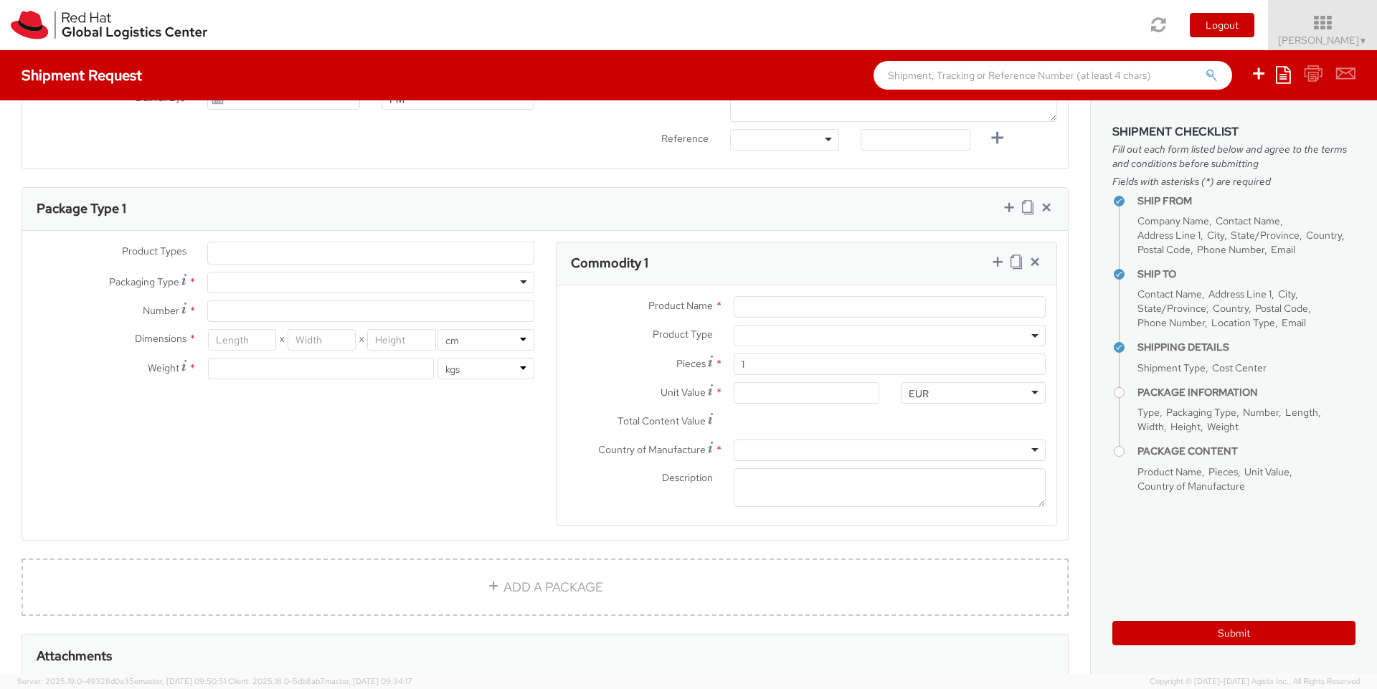
scroll to position [441, 0]
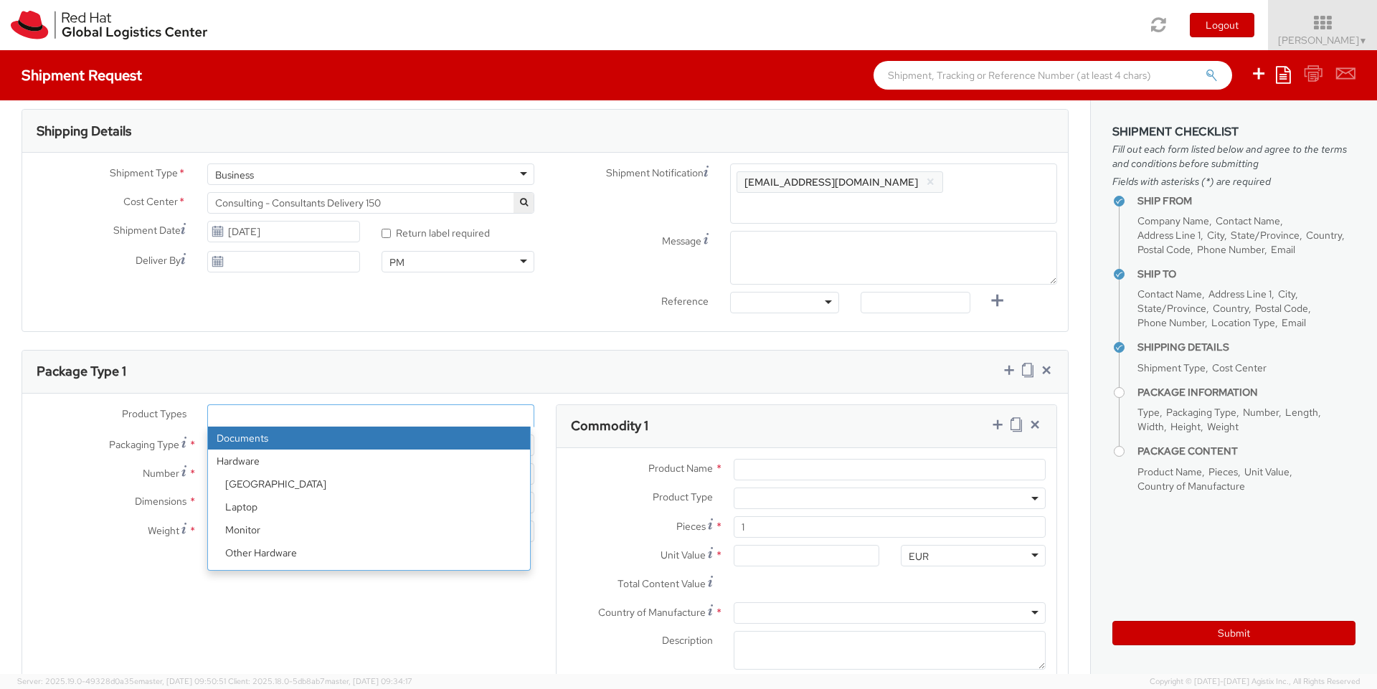
click at [379, 405] on ul at bounding box center [371, 416] width 326 height 22
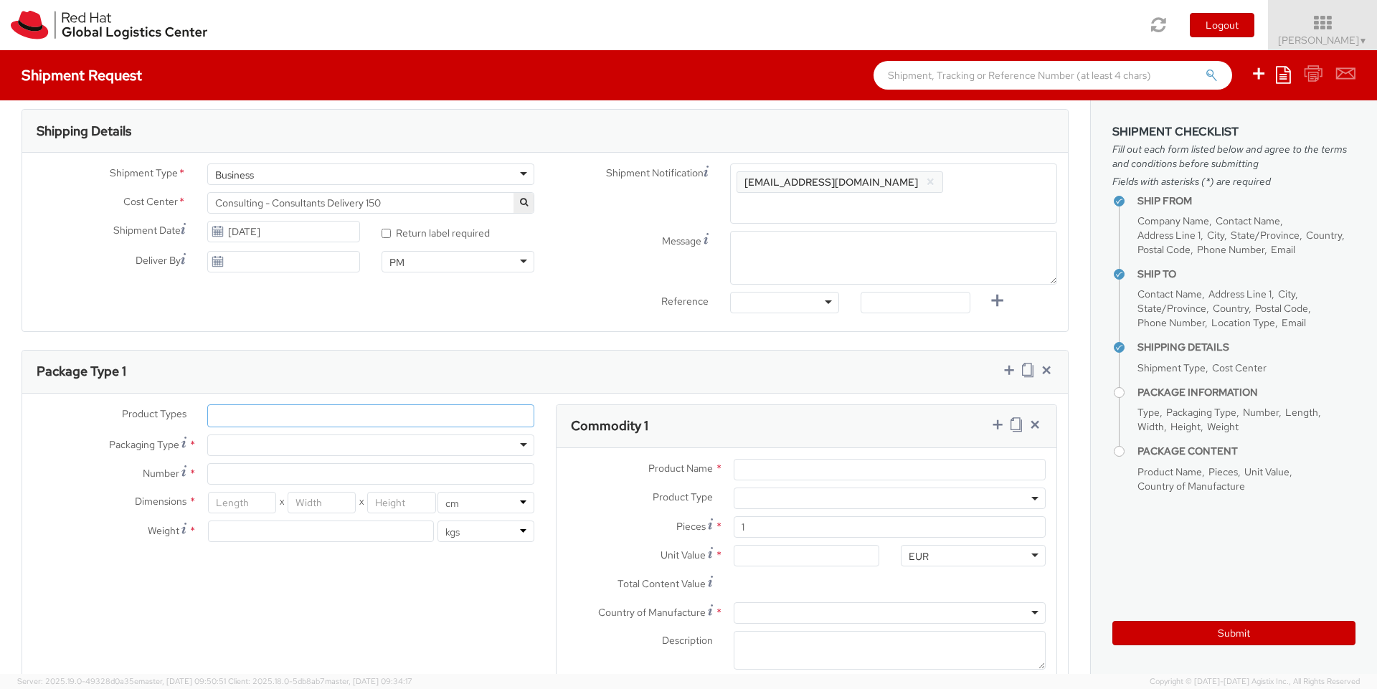
click at [379, 405] on ul at bounding box center [371, 416] width 326 height 22
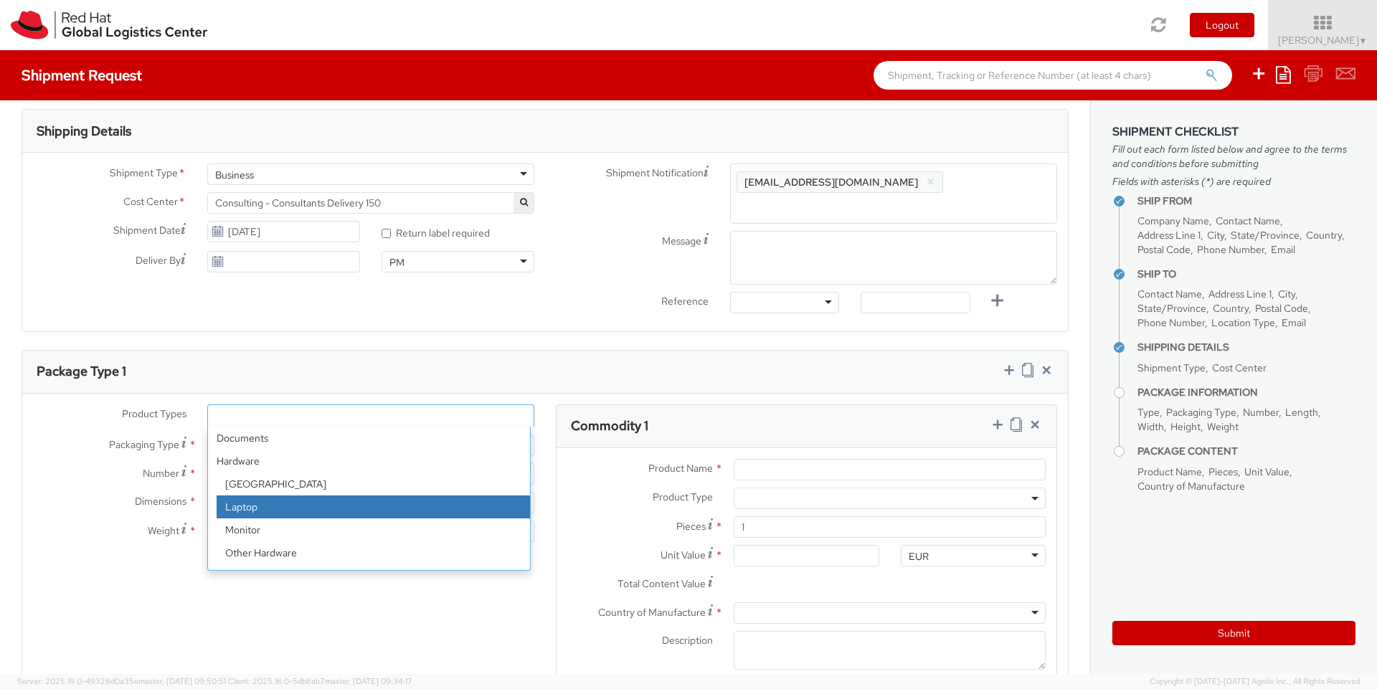
select select "LAPTOP"
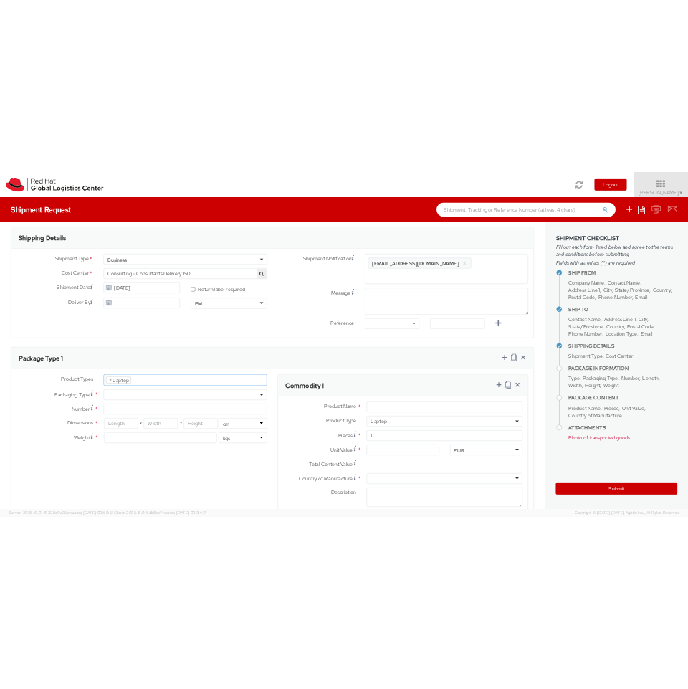
scroll to position [41, 0]
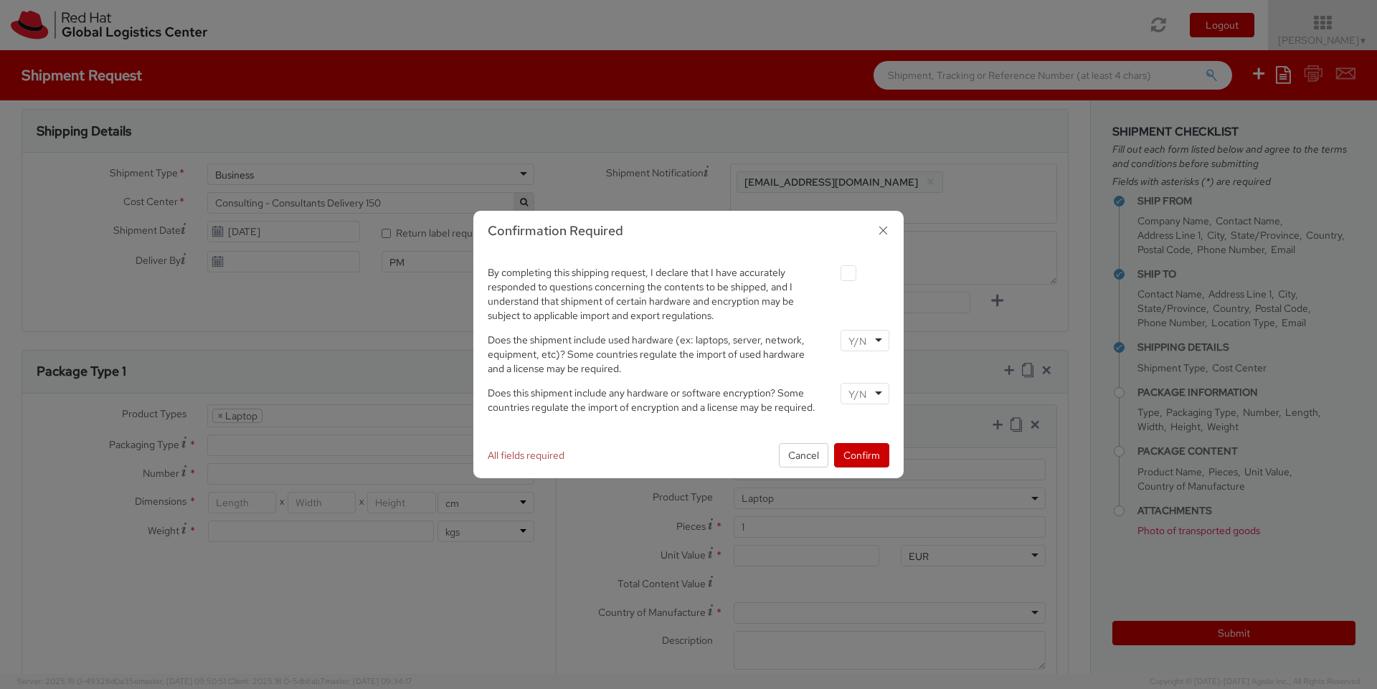
click at [848, 275] on label at bounding box center [848, 273] width 16 height 16
click at [836, 275] on input "checkbox" at bounding box center [831, 273] width 9 height 9
checkbox input "true"
click at [878, 341] on div at bounding box center [864, 341] width 49 height 22
click at [860, 396] on input "select-one" at bounding box center [858, 394] width 21 height 14
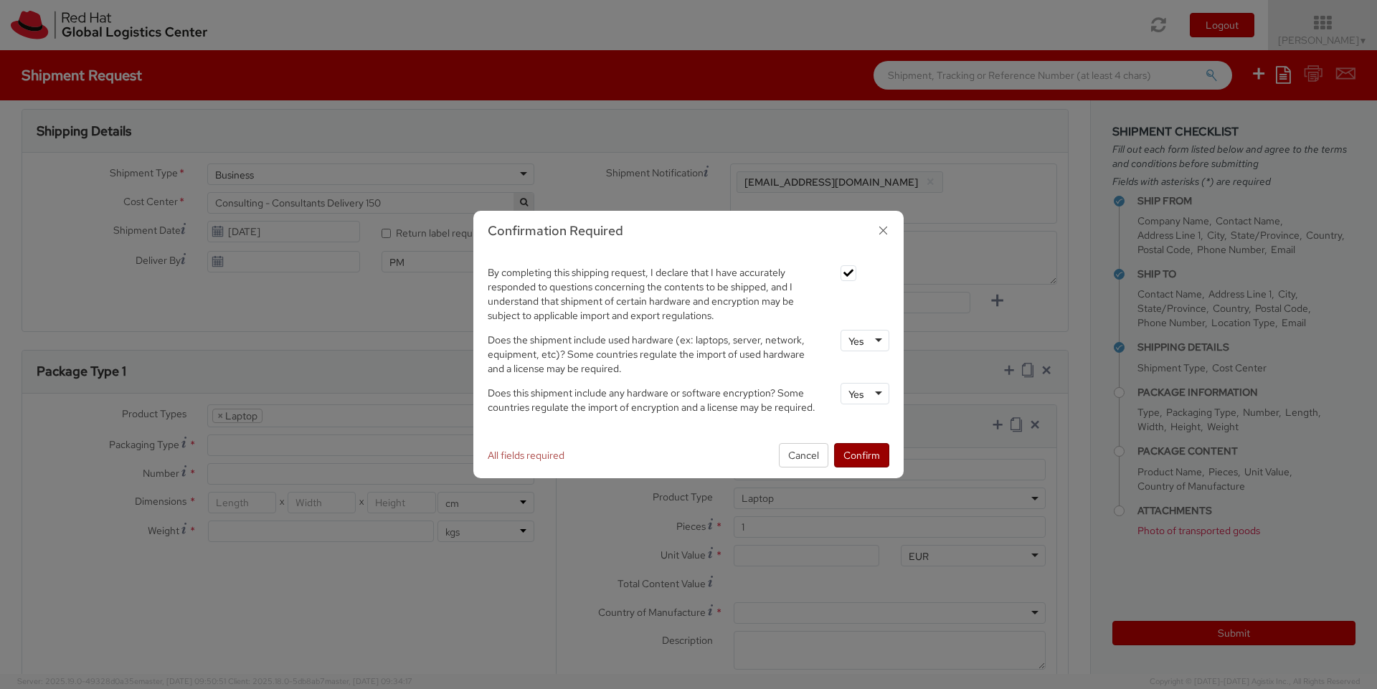
click at [868, 464] on button "Confirm" at bounding box center [861, 455] width 55 height 24
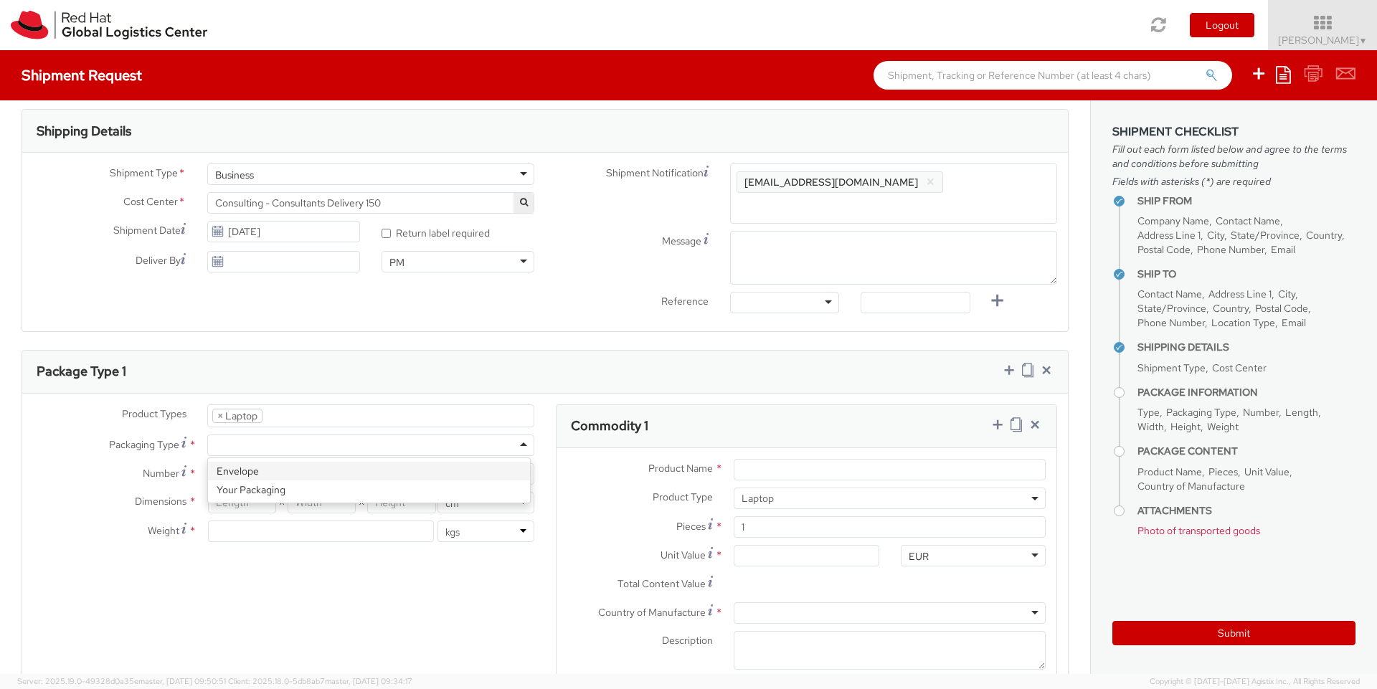
click at [303, 435] on div at bounding box center [370, 446] width 327 height 22
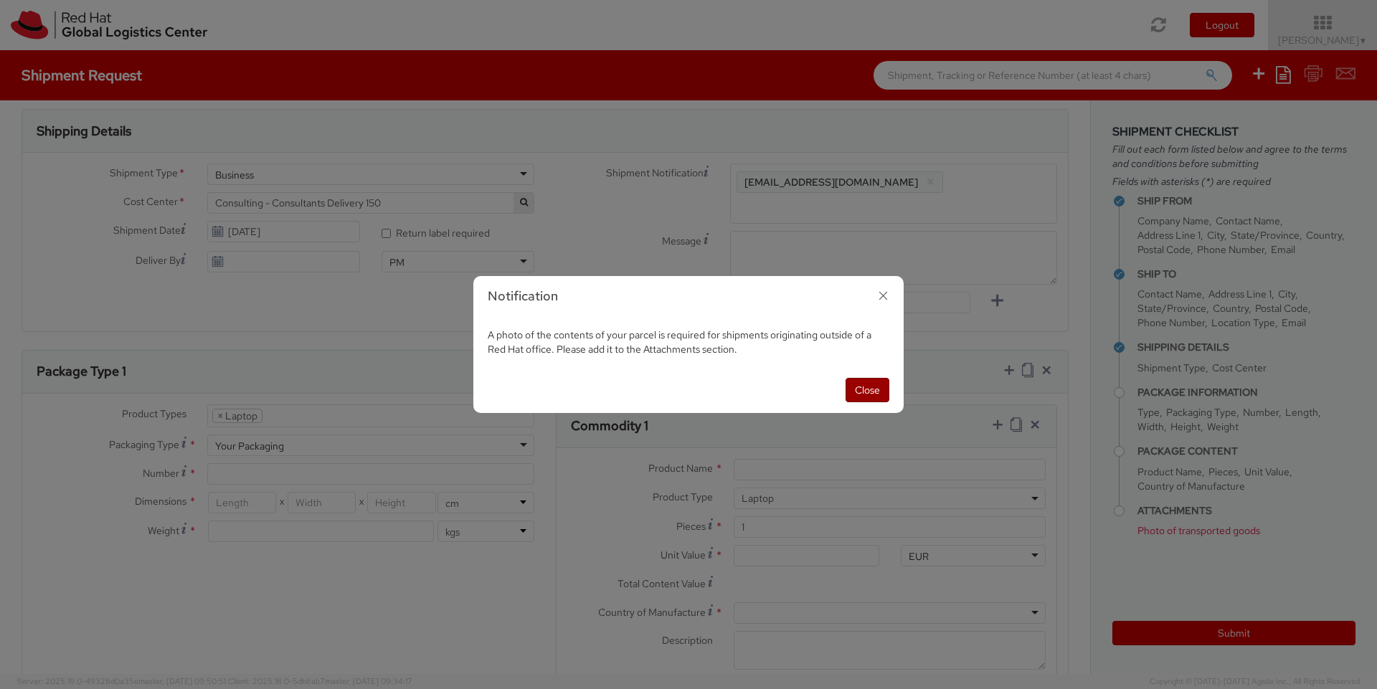
click at [866, 389] on button "Close" at bounding box center [867, 390] width 44 height 24
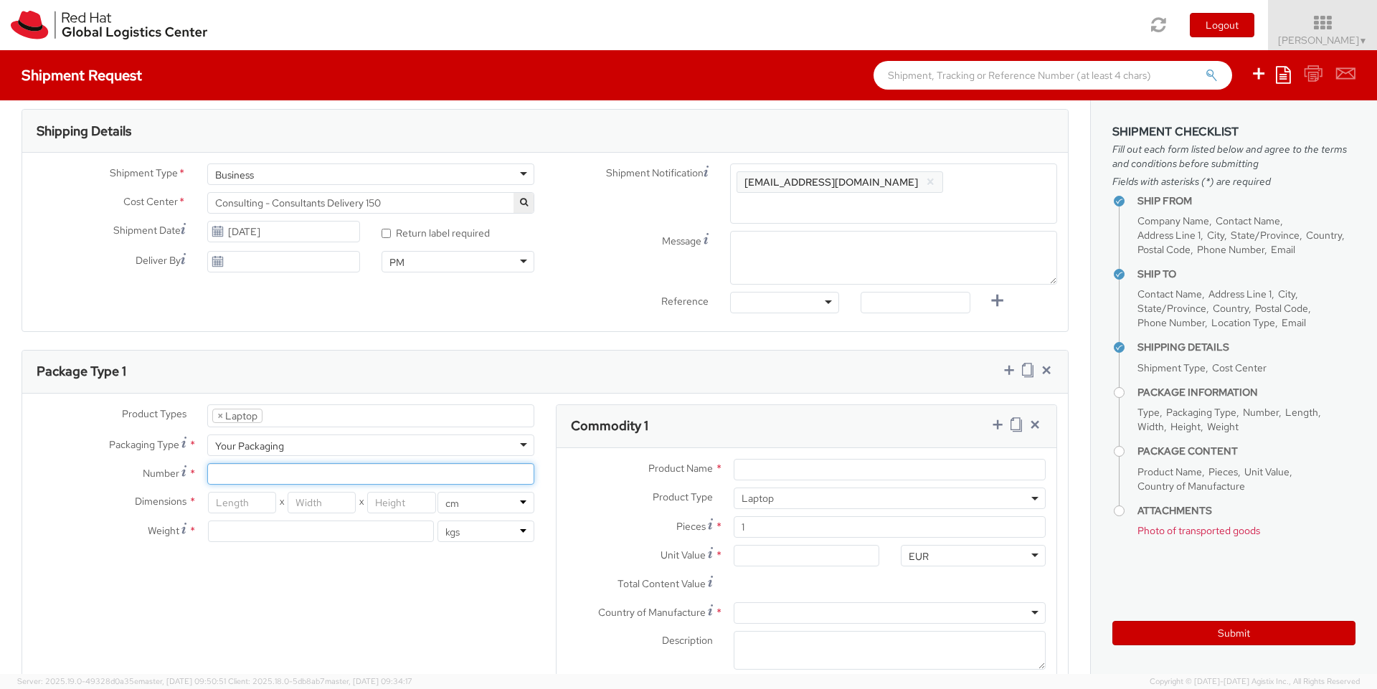
click at [313, 463] on input "Number *" at bounding box center [370, 474] width 327 height 22
click at [242, 463] on input "Number Number of identical packages of specified type and dimensions *" at bounding box center [370, 474] width 327 height 22
type input "1"
click at [243, 492] on input "number" at bounding box center [242, 503] width 68 height 22
click at [486, 115] on div "Shipping Details" at bounding box center [544, 131] width 1045 height 43
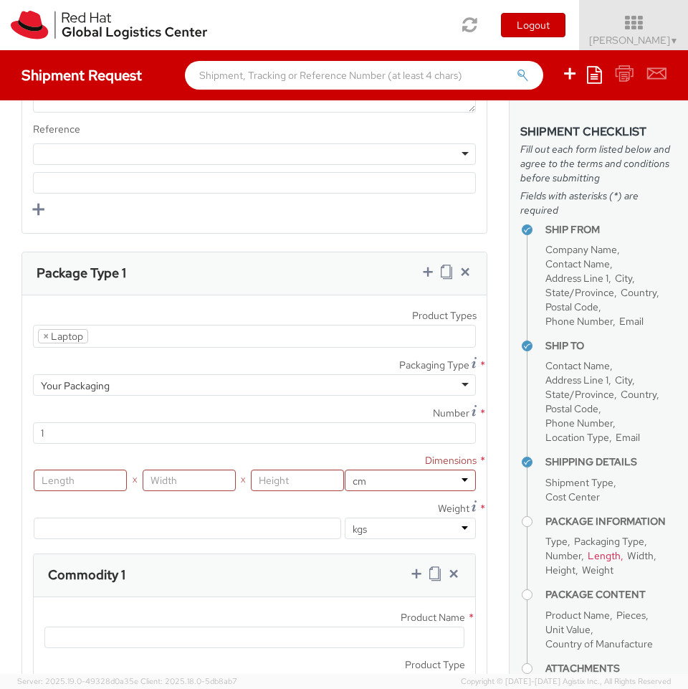
scroll to position [1870, 0]
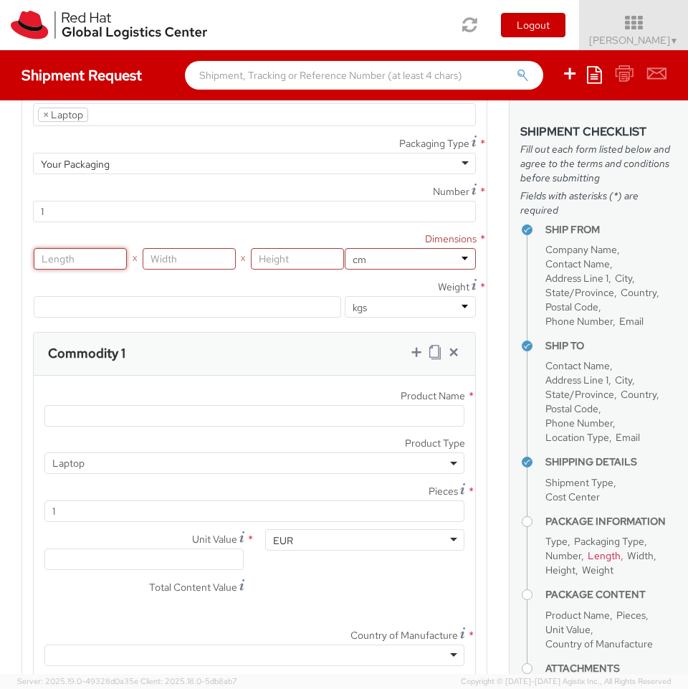
click at [87, 258] on input "number" at bounding box center [80, 259] width 93 height 22
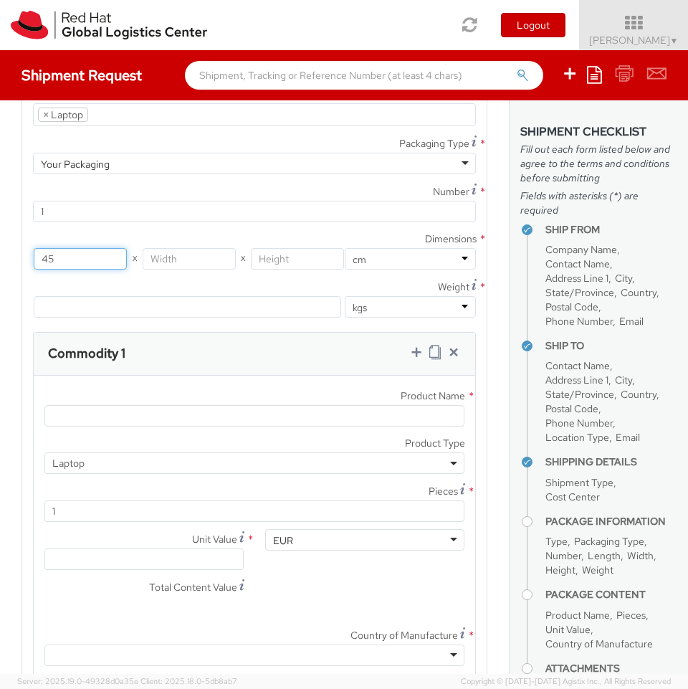
type input "45"
click at [181, 256] on input "number" at bounding box center [189, 259] width 93 height 22
type input "30"
click at [269, 258] on input "number" at bounding box center [297, 259] width 93 height 22
type input "7"
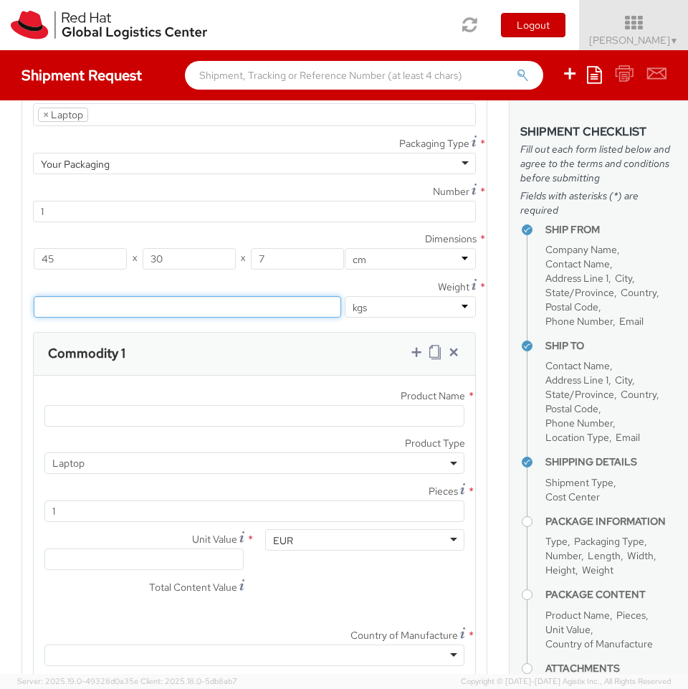
click at [261, 303] on input "number" at bounding box center [188, 307] width 308 height 22
drag, startPoint x: 261, startPoint y: 303, endPoint x: 323, endPoint y: 317, distance: 63.3
click at [323, 317] on input "2.1" at bounding box center [188, 307] width 308 height 22
type input "2.1"
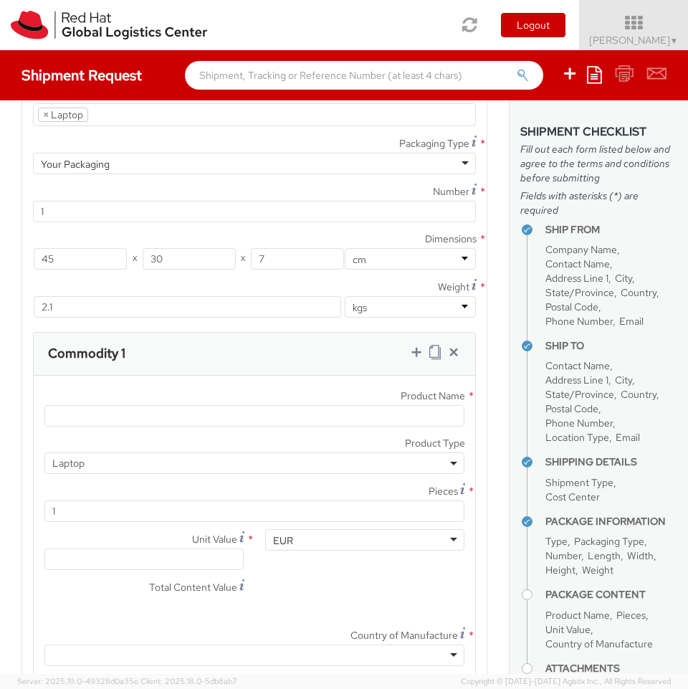
click at [483, 326] on agx-form-section "Package Type 1 Product Types * Documents Docking Station Laptop Monitor Other H…" at bounding box center [255, 406] width 488 height 753
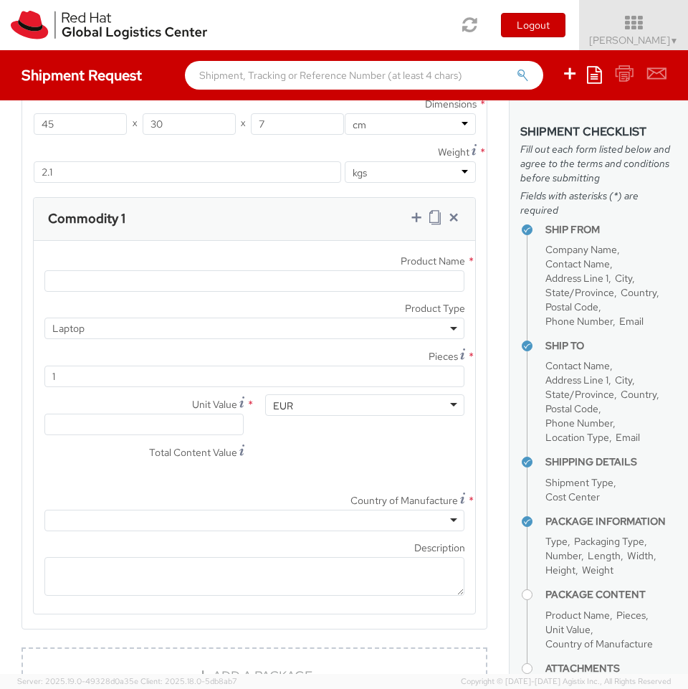
scroll to position [2013, 0]
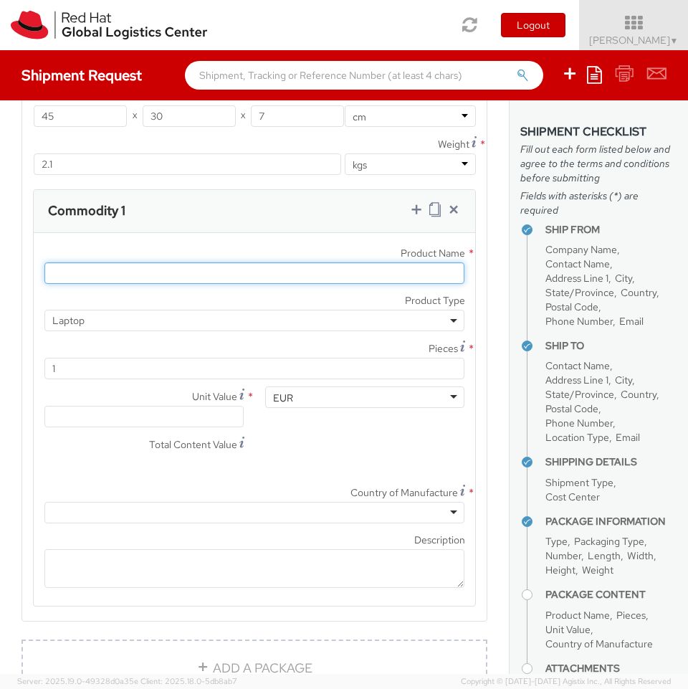
click at [379, 268] on input "Product Name *" at bounding box center [254, 273] width 420 height 22
paste input "HP EliteBook 745 G6"
type input "HP EliteBook 745 G6"
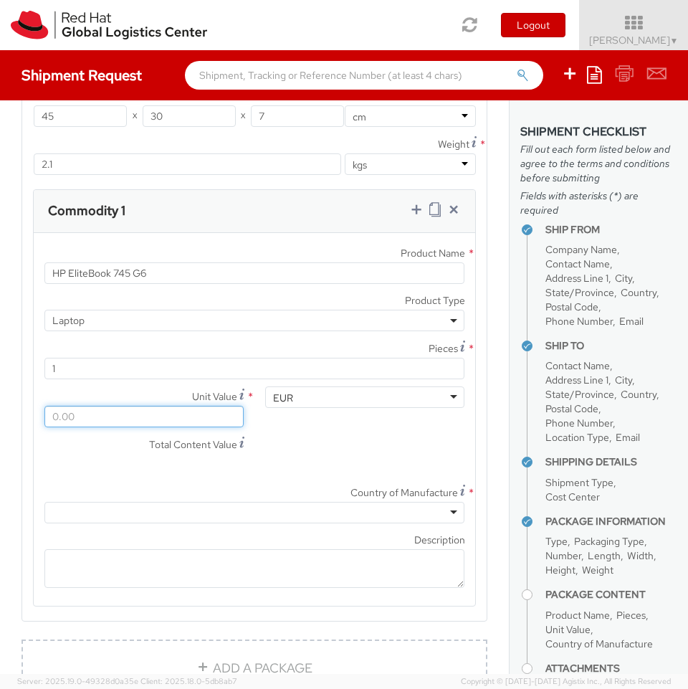
click at [210, 415] on input "Unit Value *" at bounding box center [143, 417] width 199 height 22
type input "4.00"
type input "42.00"
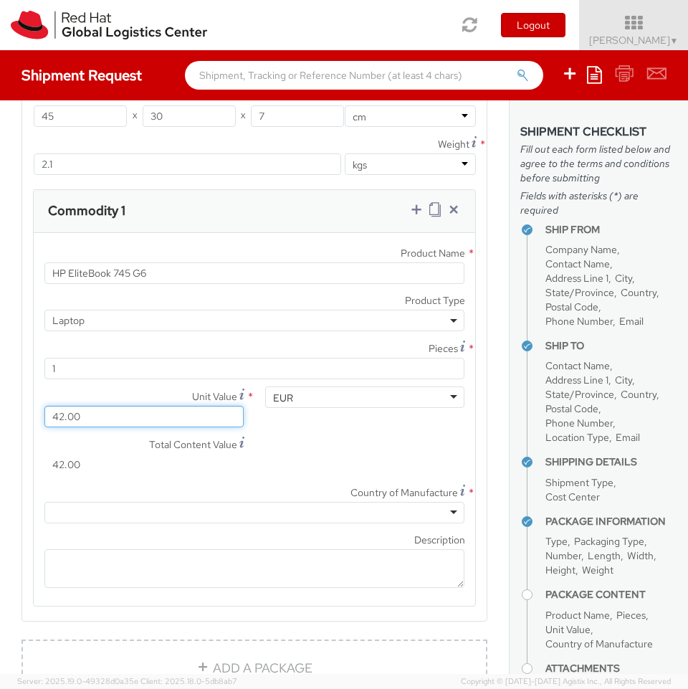
type input "429.00"
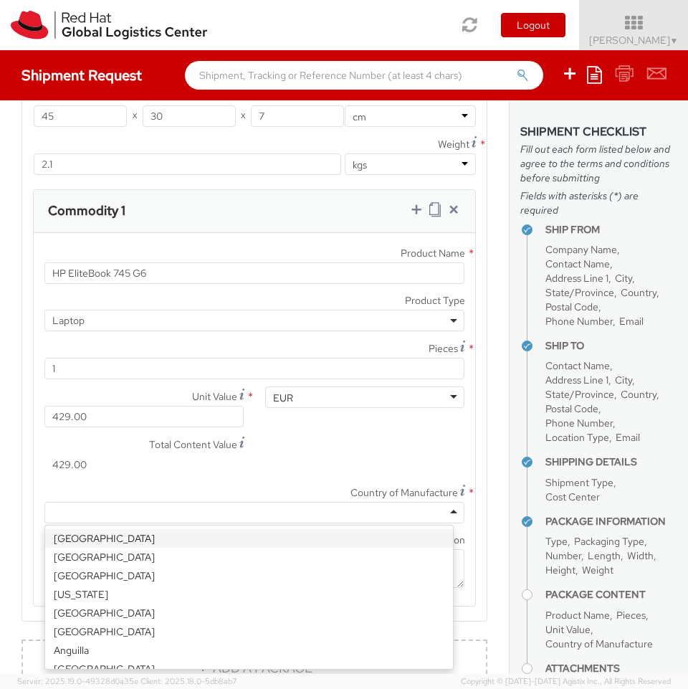
click at [289, 512] on div at bounding box center [254, 513] width 420 height 22
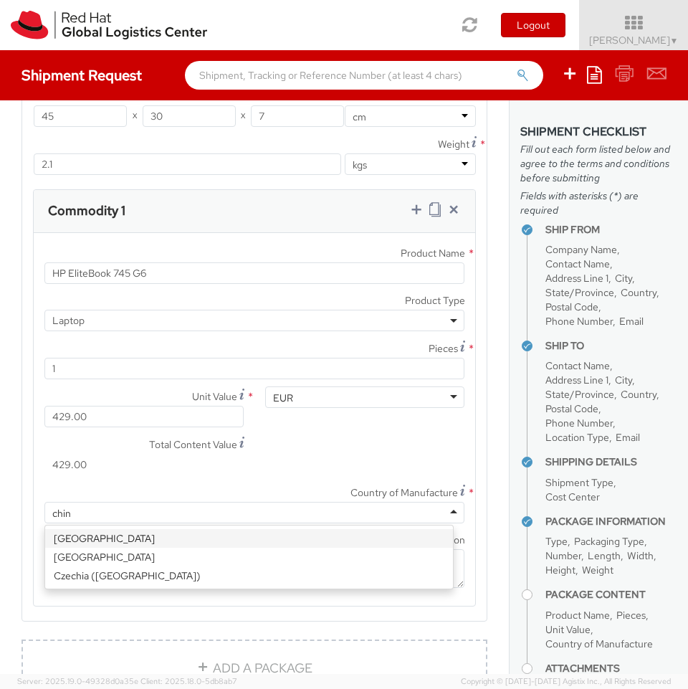
type input "china"
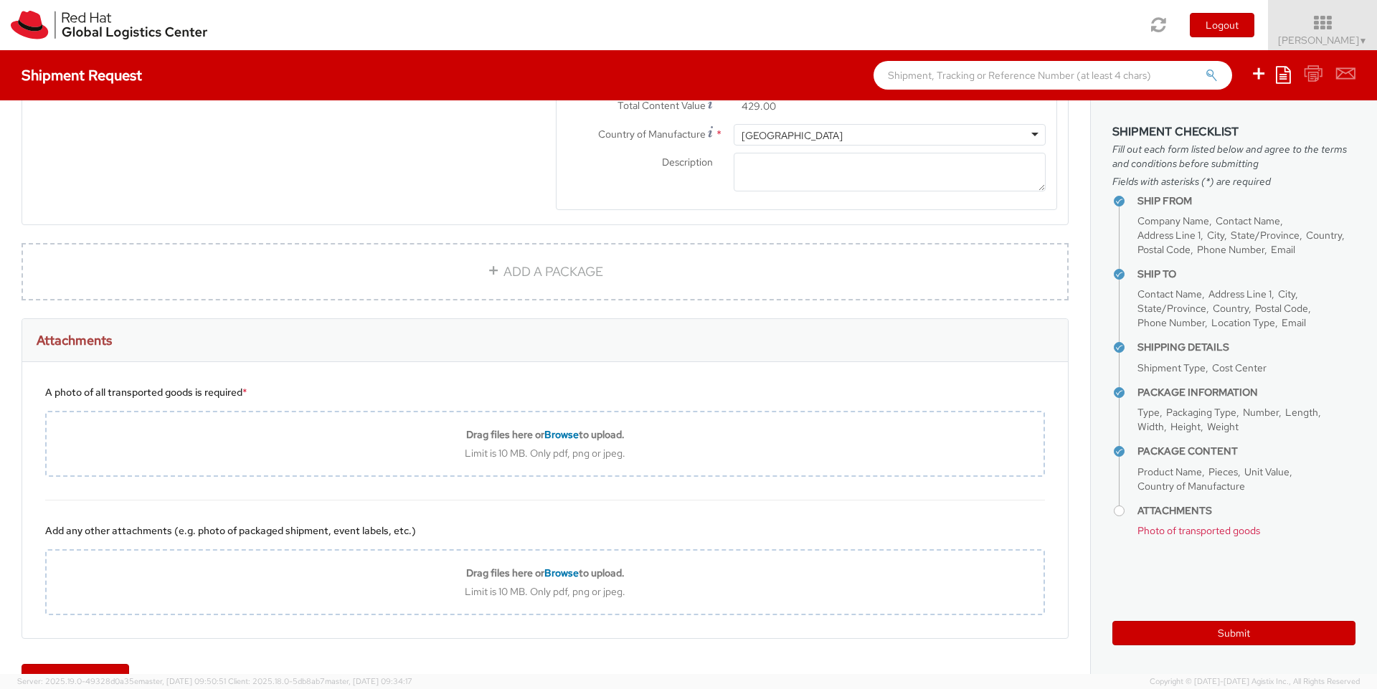
scroll to position [941, 0]
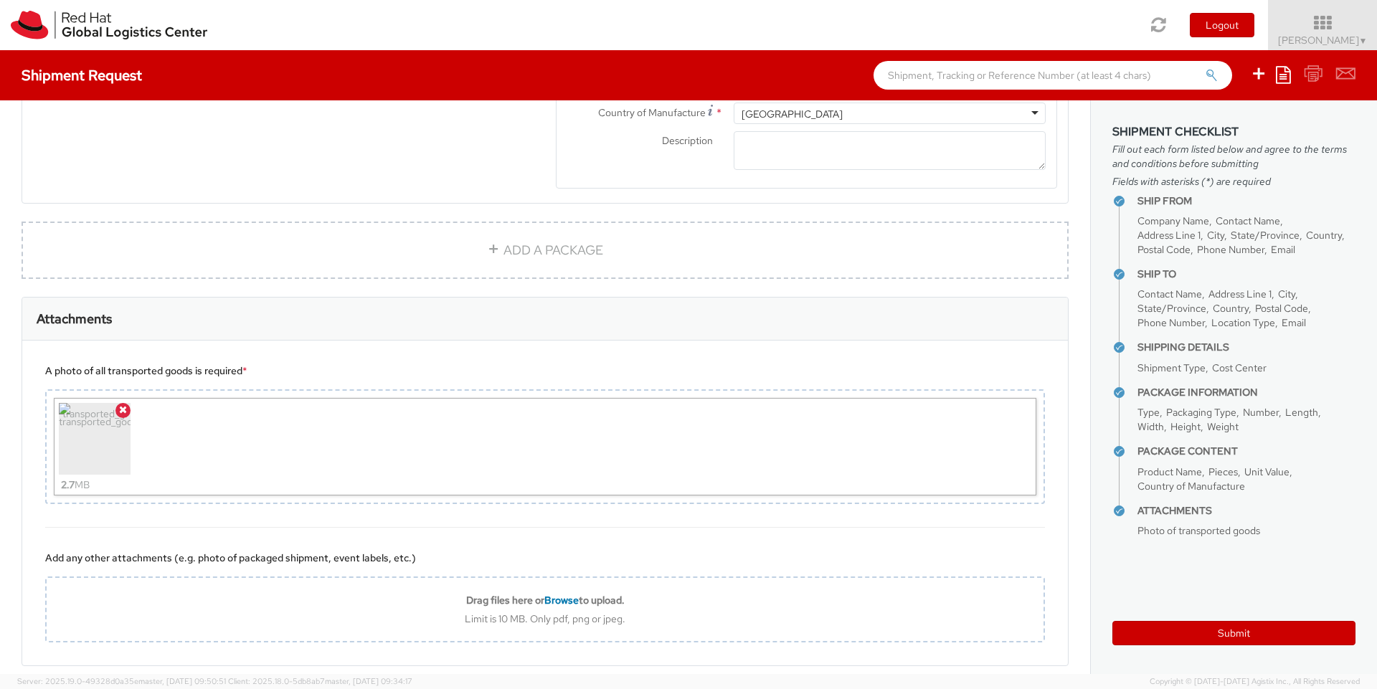
click at [282, 305] on div "Attachments" at bounding box center [544, 319] width 1045 height 43
click at [219, 277] on div "ADD A PACKAGE" at bounding box center [545, 259] width 1068 height 75
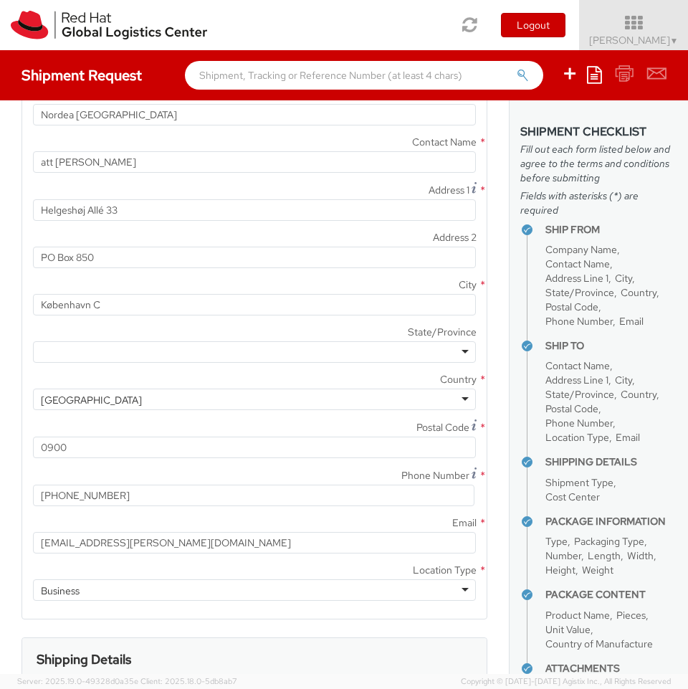
scroll to position [750, 0]
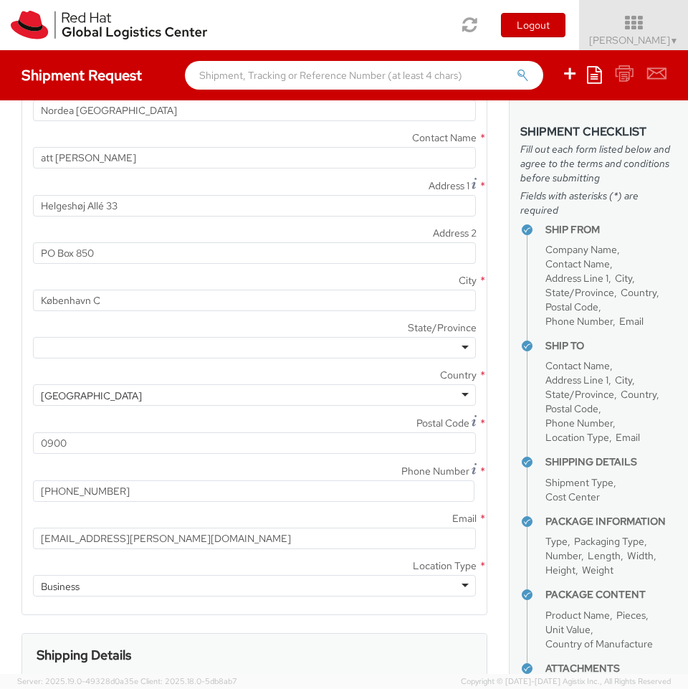
click at [24, 386] on div "Denmark Denmark Afghanistan Albania Algeria American Samoa Andorra Angola Angui…" at bounding box center [254, 395] width 465 height 22
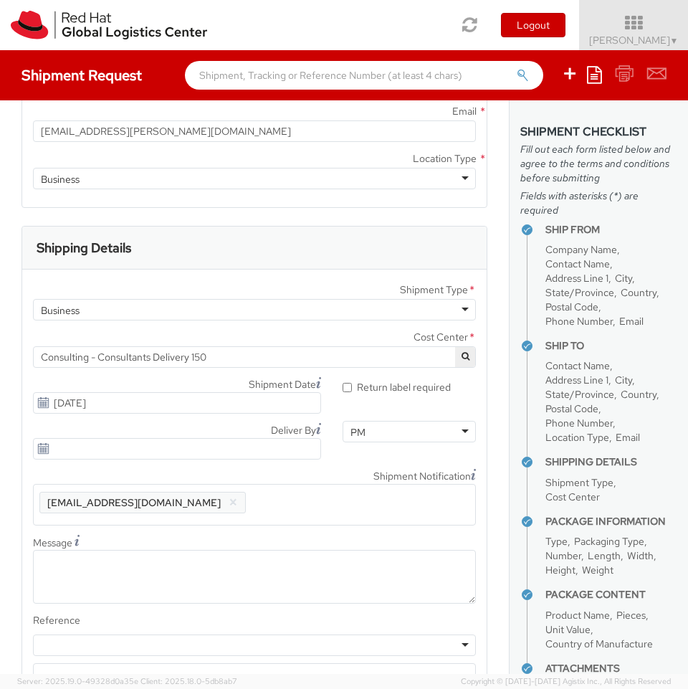
scroll to position [1164, 0]
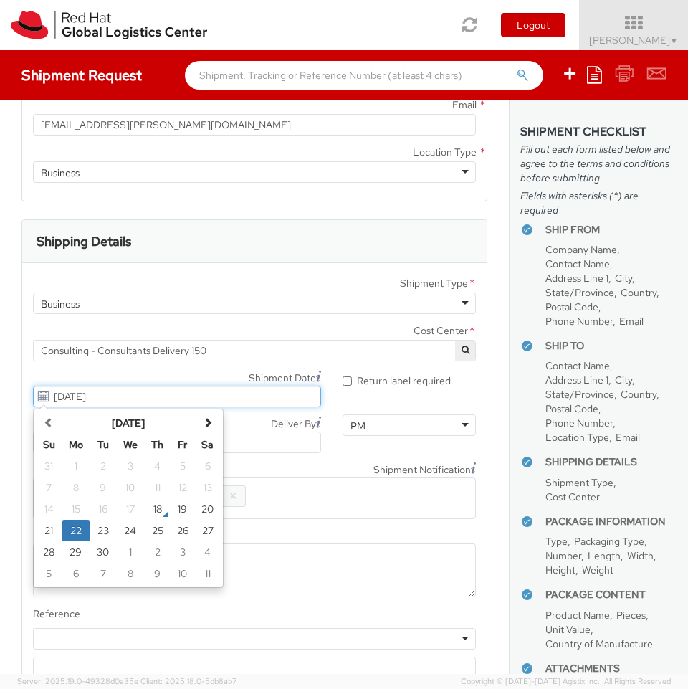
click at [80, 398] on input "09/22/2025" at bounding box center [177, 397] width 288 height 22
click at [73, 531] on td "22" at bounding box center [76, 531] width 29 height 22
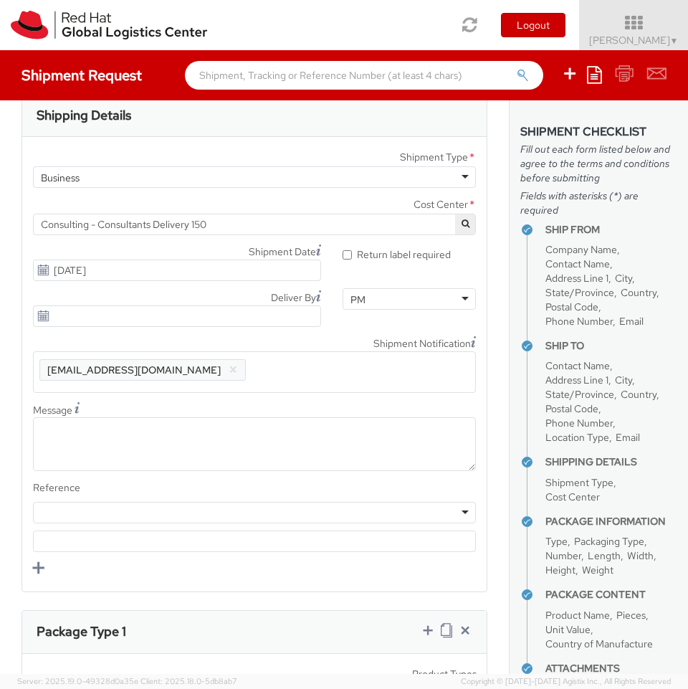
scroll to position [1292, 0]
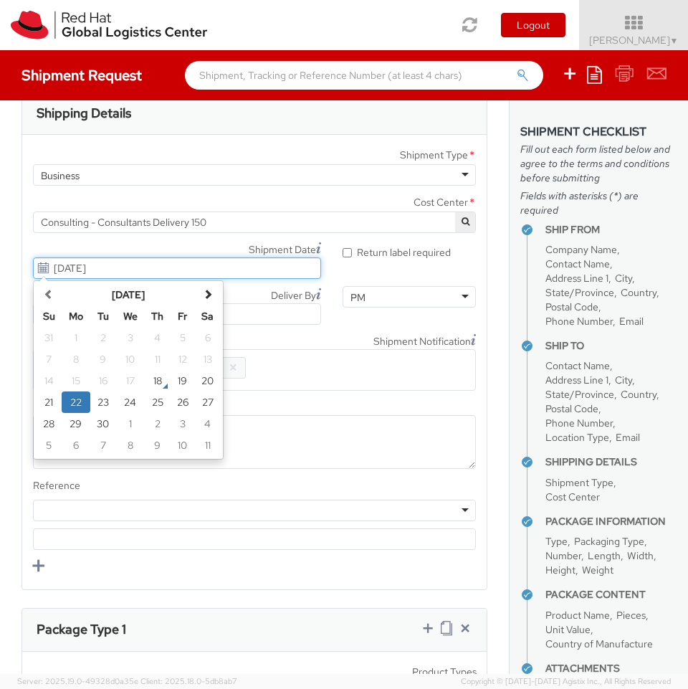
click at [84, 272] on input "09/22/2025" at bounding box center [177, 268] width 288 height 22
click at [177, 386] on td "19" at bounding box center [183, 381] width 25 height 22
type input "[DATE]"
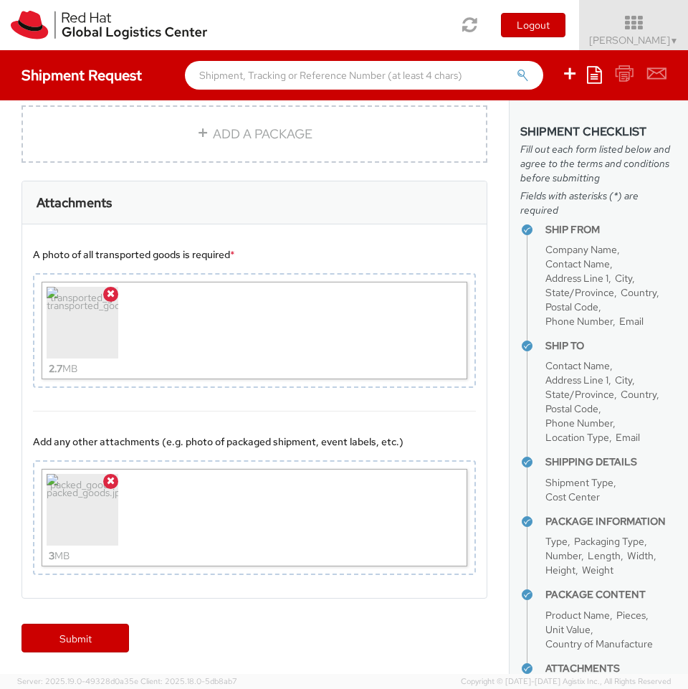
scroll to position [112, 0]
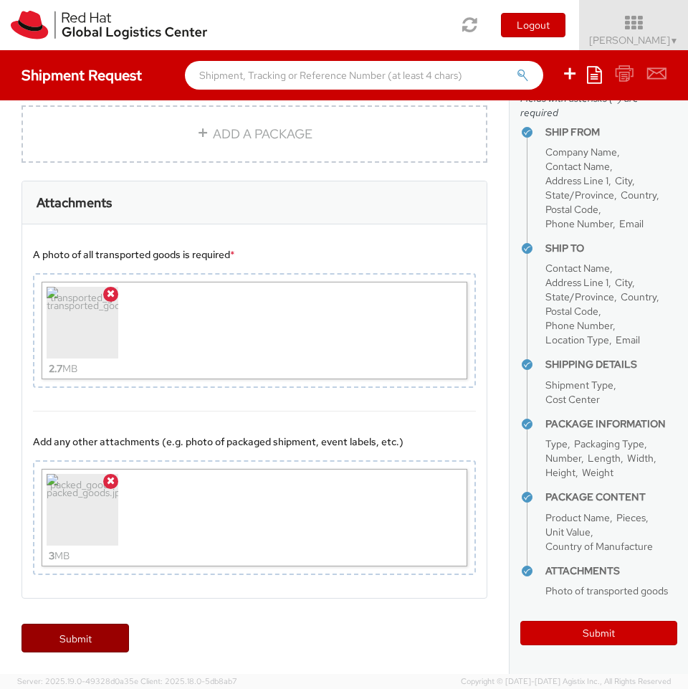
click at [85, 646] on link "Submit" at bounding box center [76, 638] width 108 height 29
